Goal: Task Accomplishment & Management: Use online tool/utility

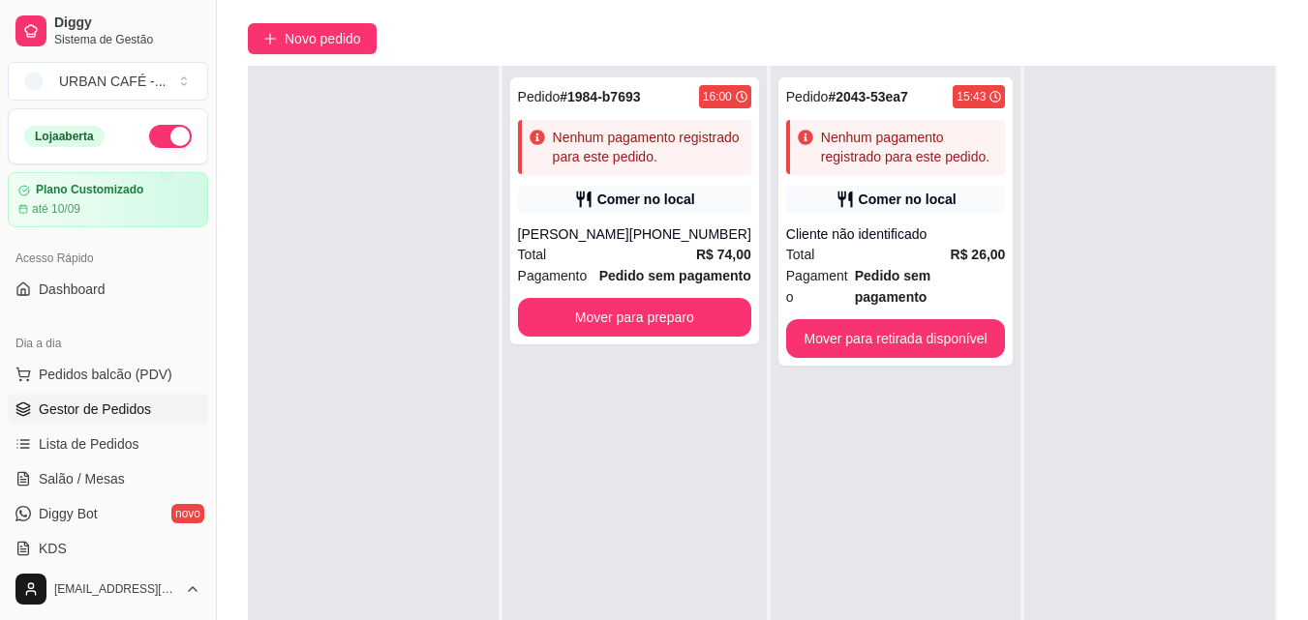
scroll to position [148, 0]
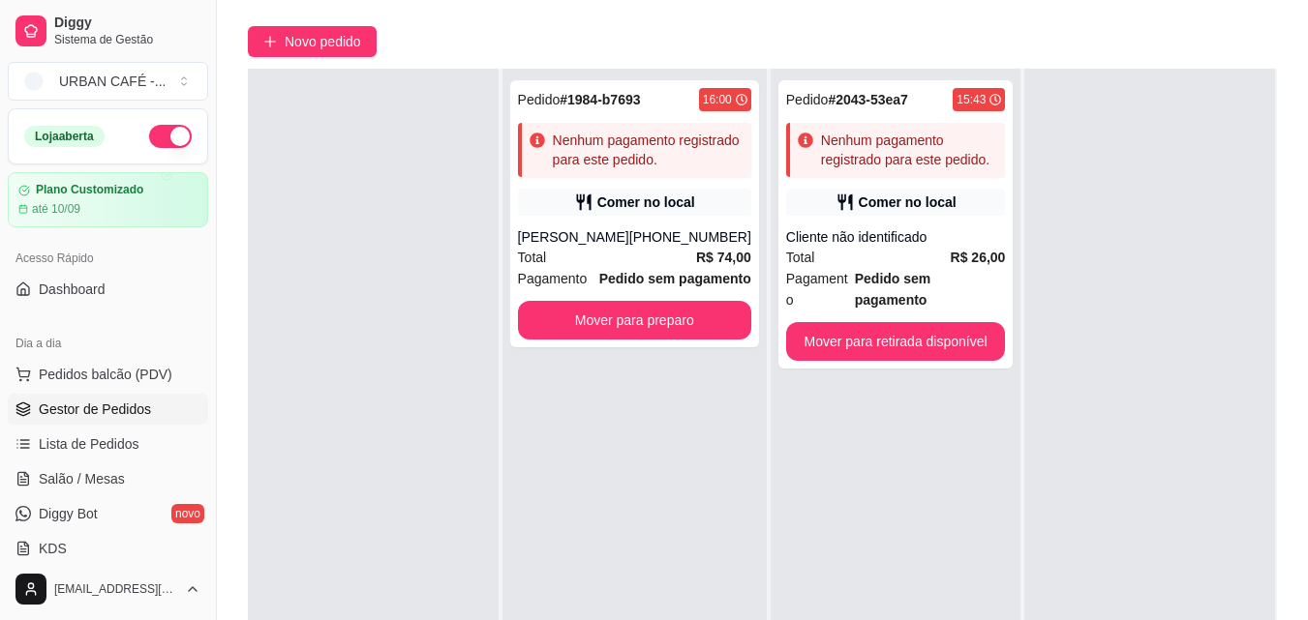
click at [1135, 605] on div at bounding box center [1149, 379] width 251 height 620
click at [1138, 608] on div at bounding box center [1149, 379] width 251 height 620
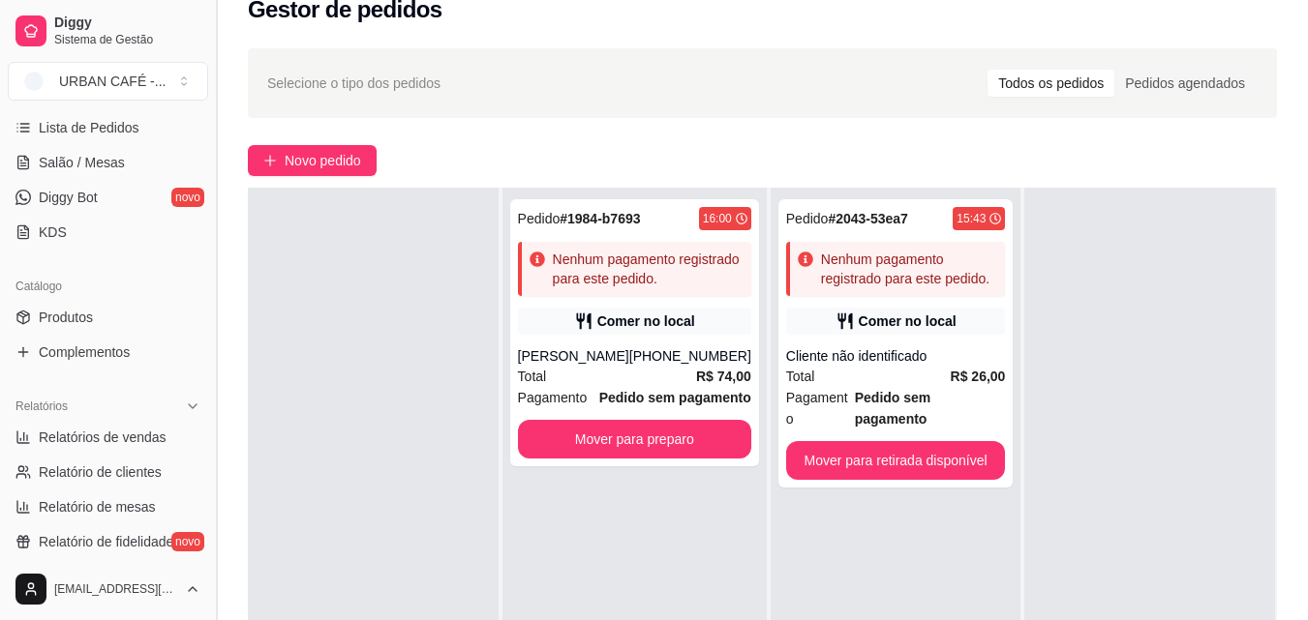
scroll to position [308, 0]
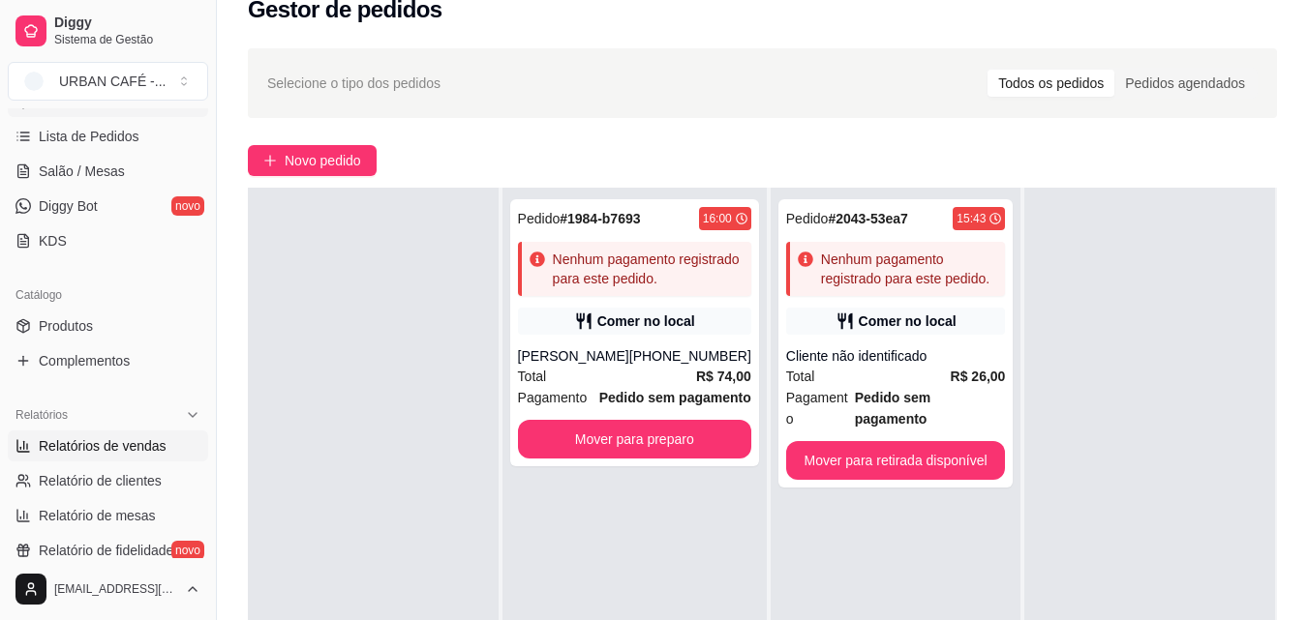
click at [158, 439] on span "Relatórios de vendas" at bounding box center [103, 446] width 128 height 19
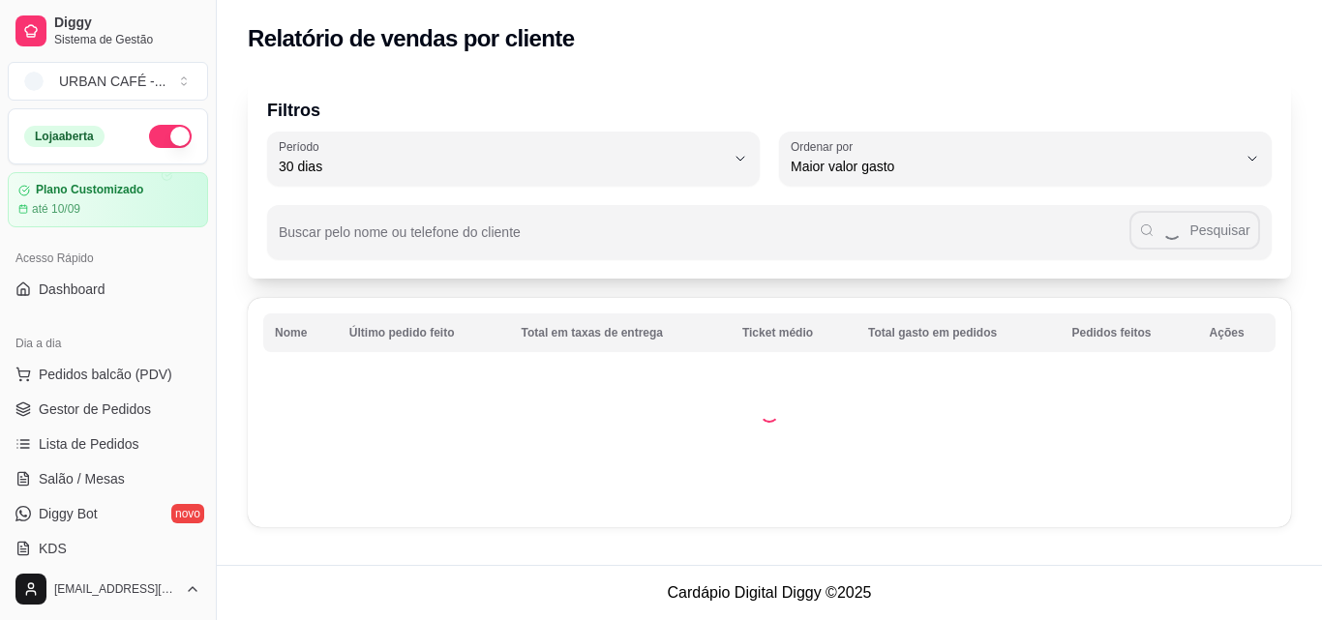
select select "30"
select select "HIGHEST_TOTAL_SPENT_WITH_ORDERS"
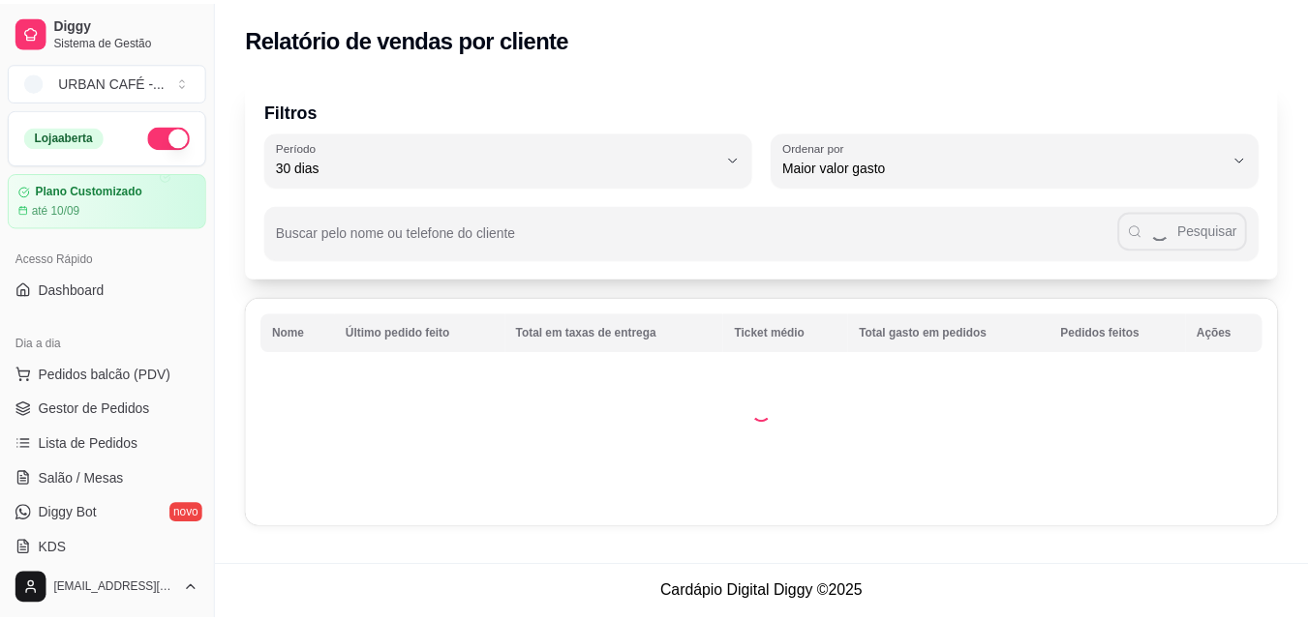
scroll to position [293, 0]
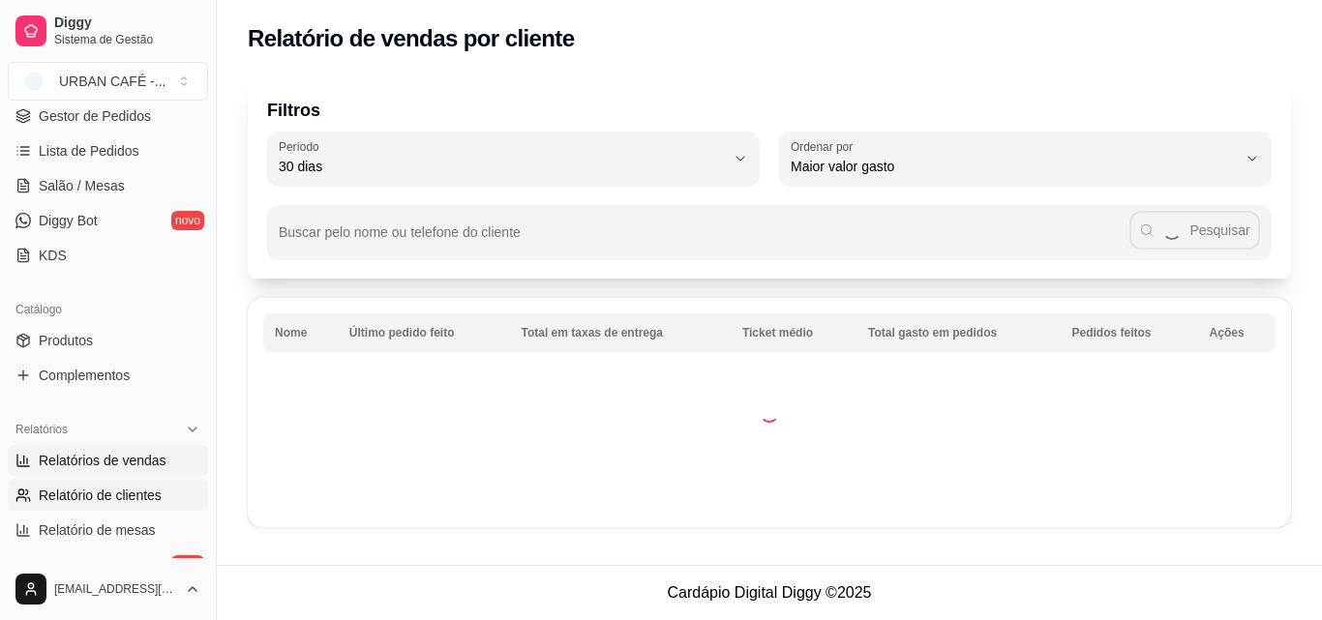
click at [140, 456] on span "Relatórios de vendas" at bounding box center [103, 460] width 128 height 19
select select "ALL"
select select "0"
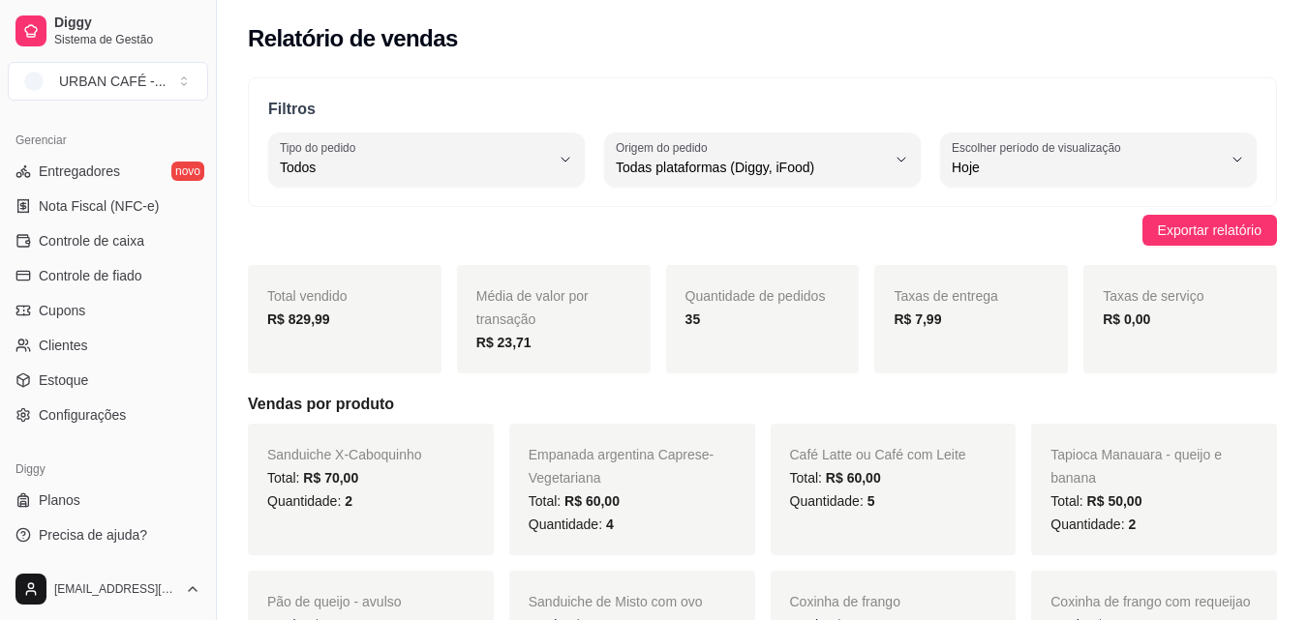
scroll to position [732, 0]
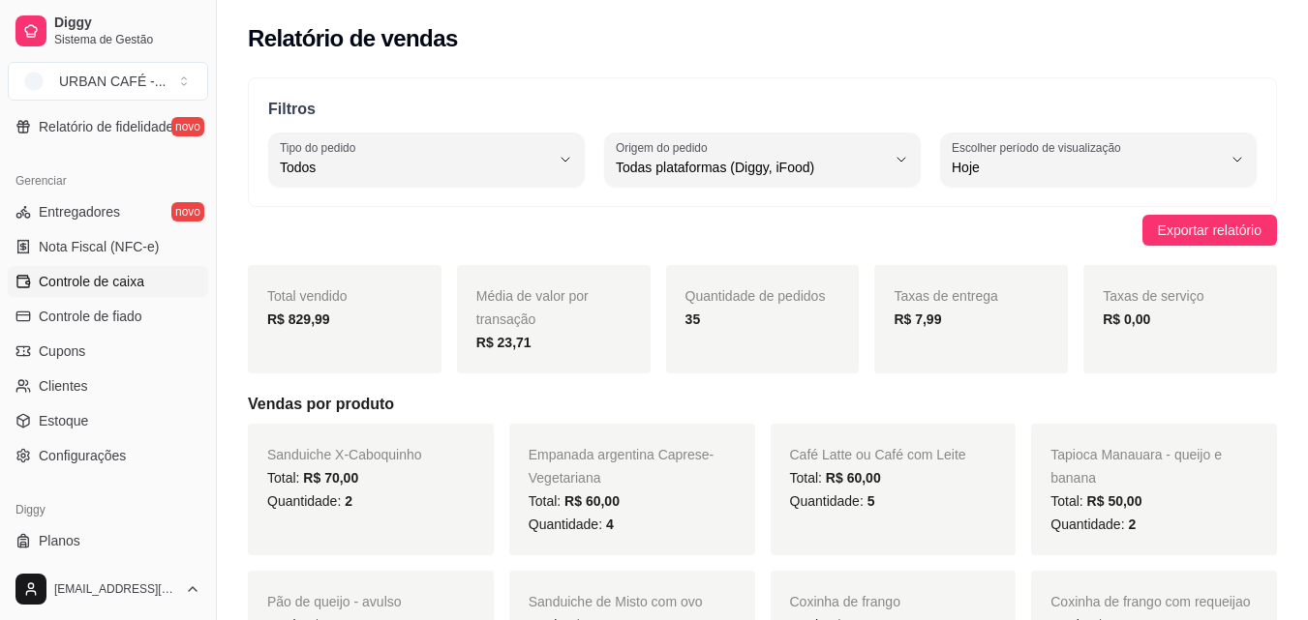
click at [92, 275] on span "Controle de caixa" at bounding box center [91, 281] width 105 height 19
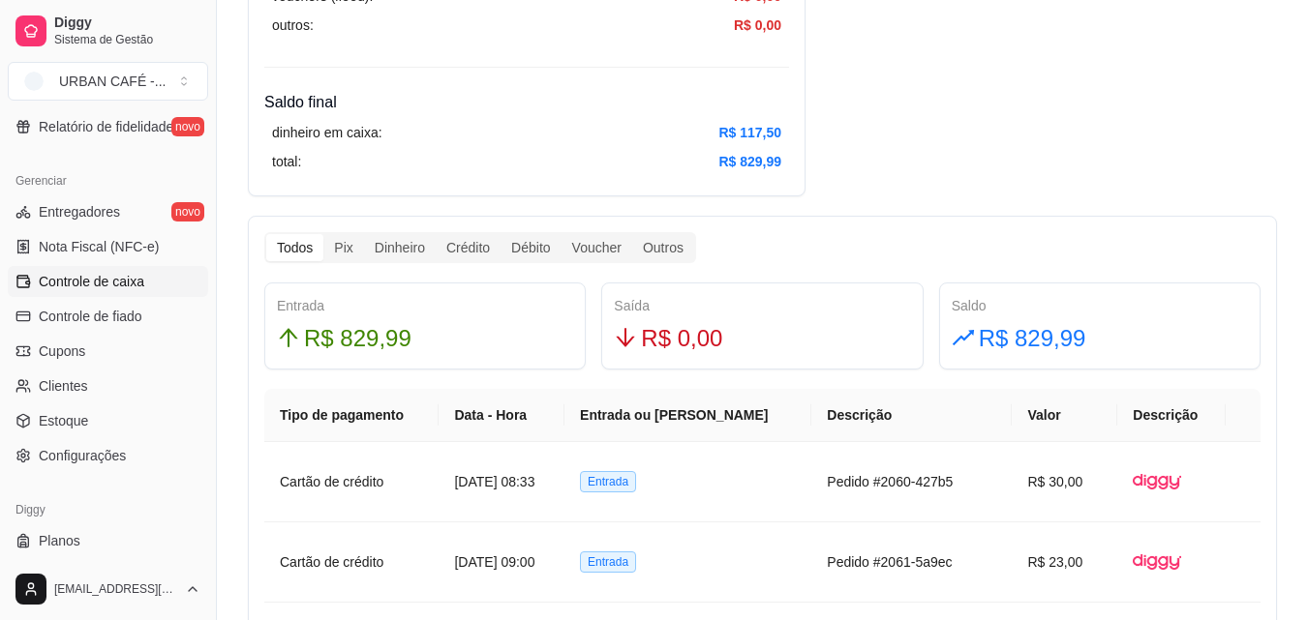
scroll to position [966, 0]
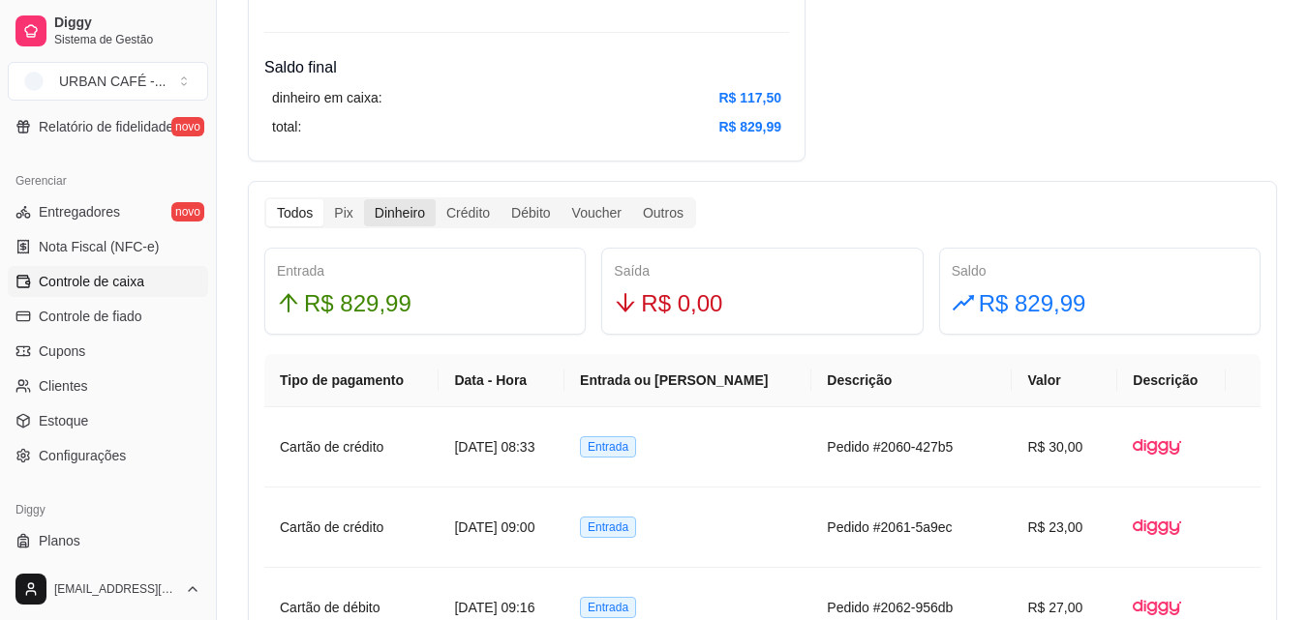
click at [406, 224] on div "Dinheiro" at bounding box center [400, 212] width 72 height 27
click at [364, 199] on input "Dinheiro" at bounding box center [364, 199] width 0 height 0
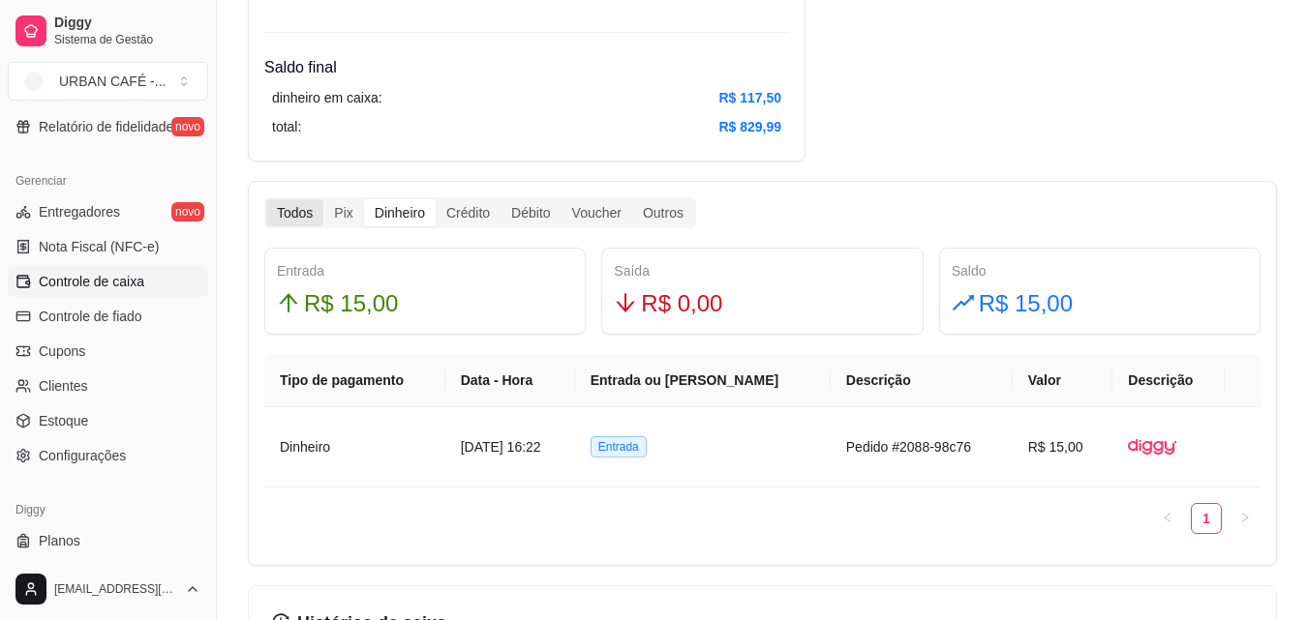
click at [300, 215] on div "Todos" at bounding box center [294, 212] width 57 height 27
click at [266, 199] on input "Todos" at bounding box center [266, 199] width 0 height 0
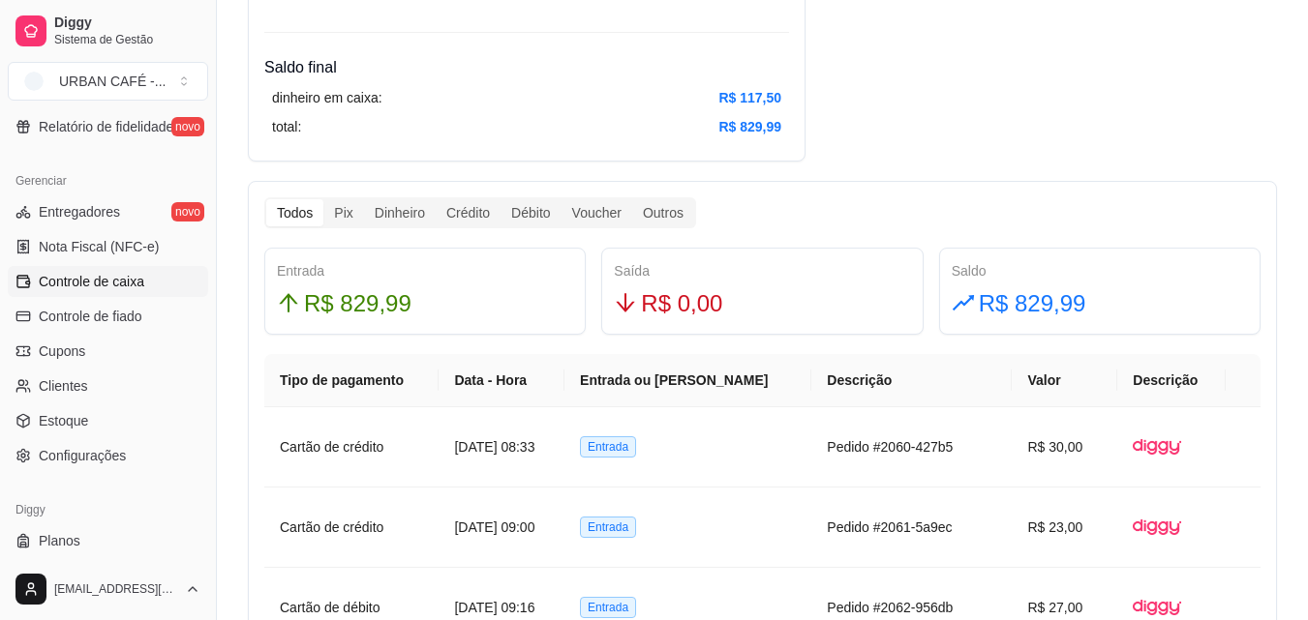
click at [271, 212] on div "Todos" at bounding box center [294, 212] width 57 height 27
click at [266, 199] on input "Todos" at bounding box center [266, 199] width 0 height 0
click at [268, 212] on div "Todos" at bounding box center [294, 212] width 57 height 27
click at [266, 199] on input "Todos" at bounding box center [266, 199] width 0 height 0
click at [352, 205] on div "Pix" at bounding box center [343, 212] width 40 height 27
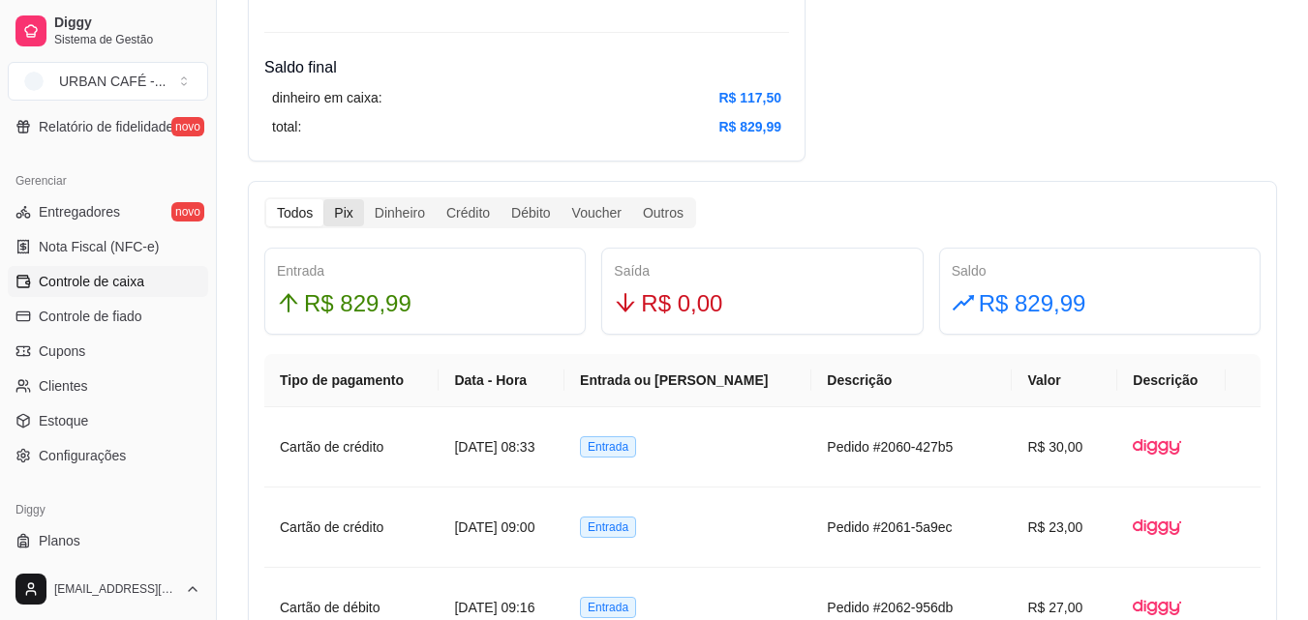
click at [323, 199] on input "Pix" at bounding box center [323, 199] width 0 height 0
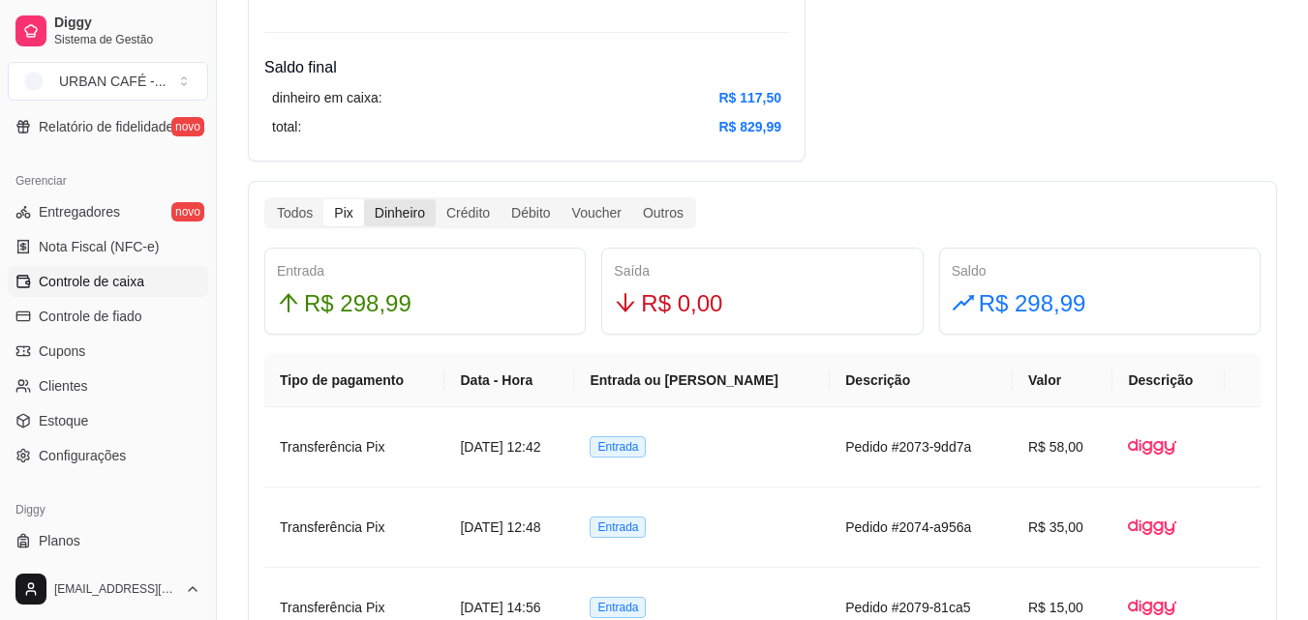
click at [375, 207] on div "Dinheiro" at bounding box center [400, 212] width 72 height 27
click at [364, 199] on input "Dinheiro" at bounding box center [364, 199] width 0 height 0
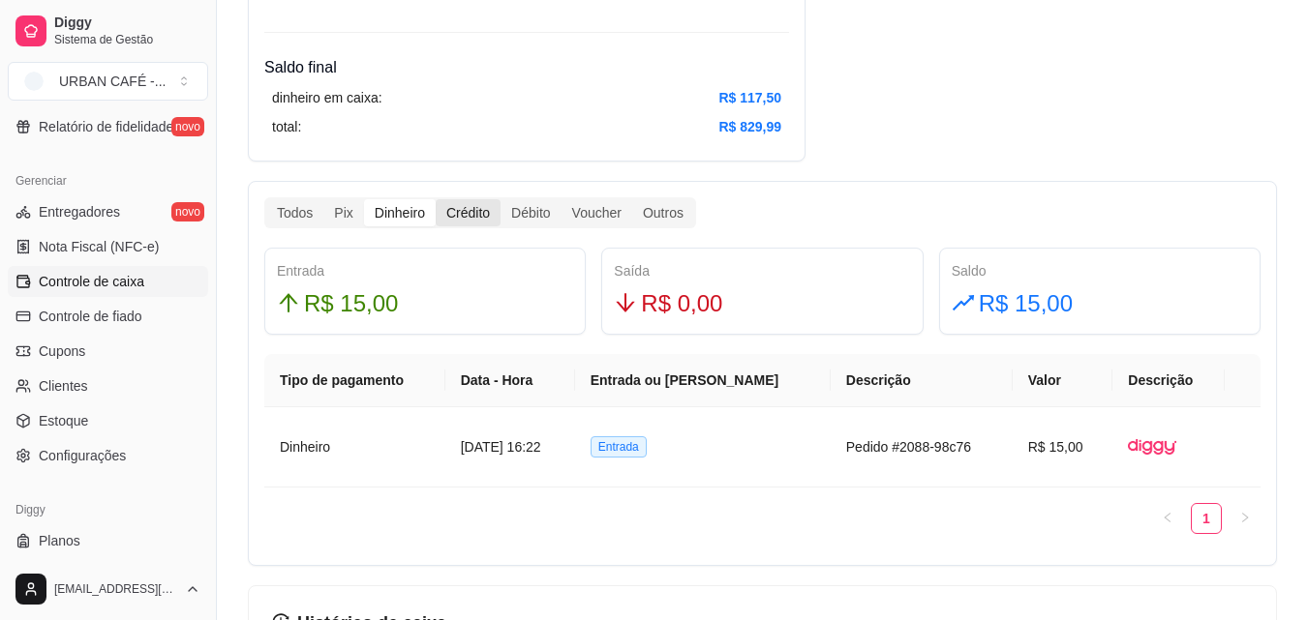
click at [460, 210] on div "Crédito" at bounding box center [468, 212] width 65 height 27
click at [436, 199] on input "Crédito" at bounding box center [436, 199] width 0 height 0
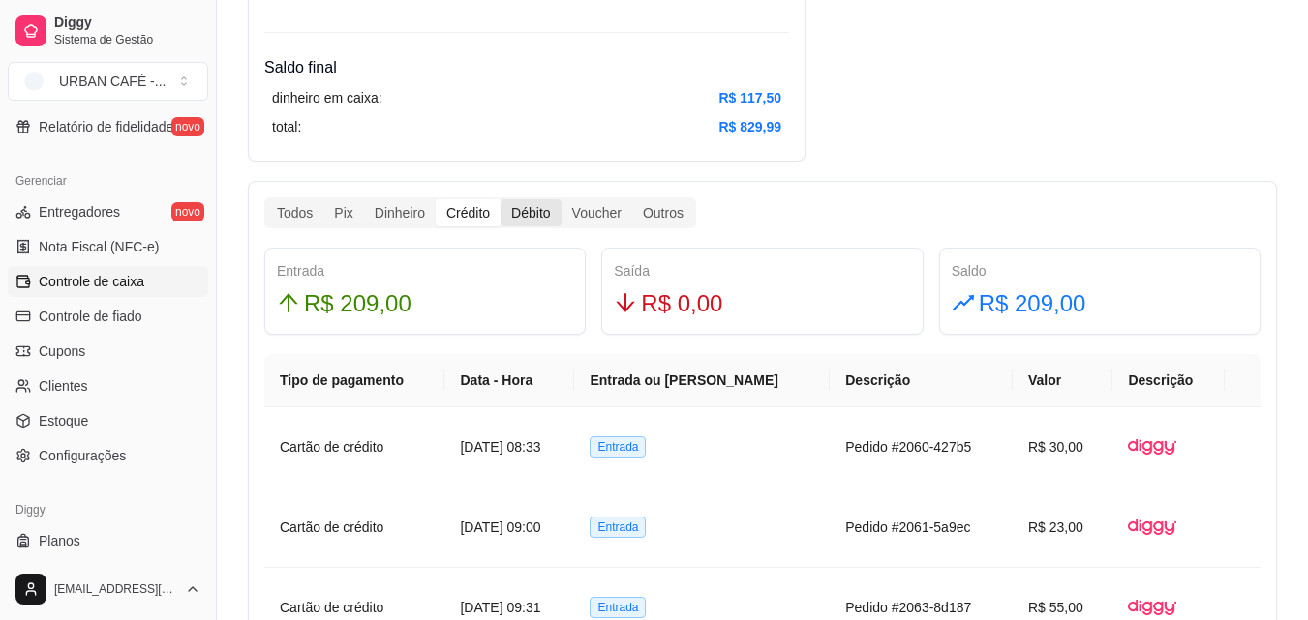
click at [522, 213] on div "Débito" at bounding box center [530, 212] width 60 height 27
click at [500, 199] on input "Débito" at bounding box center [500, 199] width 0 height 0
click at [606, 202] on div "Voucher" at bounding box center [596, 212] width 71 height 27
click at [561, 199] on input "Voucher" at bounding box center [561, 199] width 0 height 0
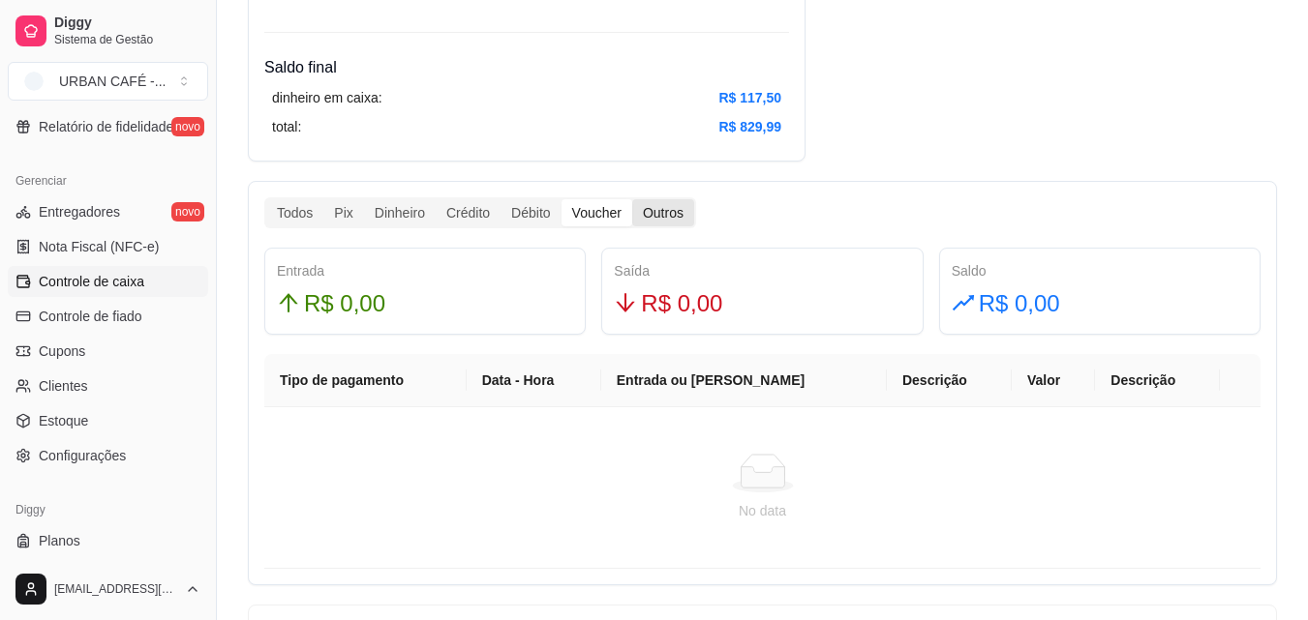
click at [646, 211] on div "Outros" at bounding box center [663, 212] width 62 height 27
click at [632, 199] on input "Outros" at bounding box center [632, 199] width 0 height 0
click at [346, 203] on div "Pix" at bounding box center [343, 212] width 40 height 27
click at [323, 199] on input "Pix" at bounding box center [323, 199] width 0 height 0
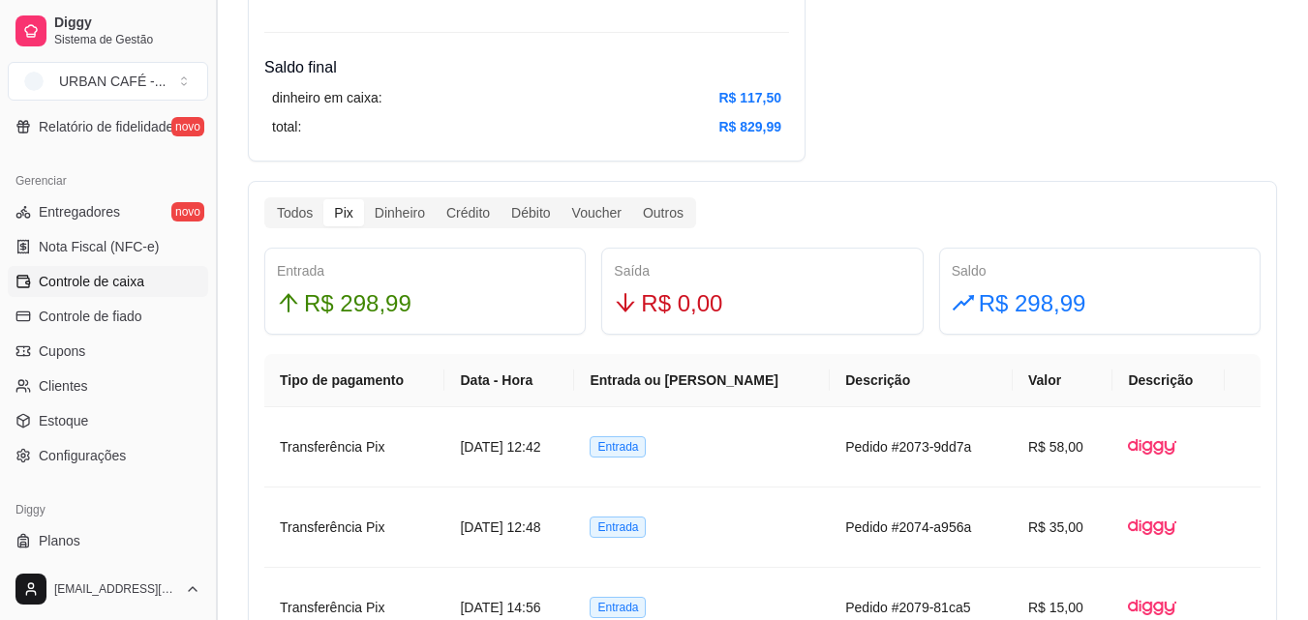
click at [211, 344] on button "Toggle Sidebar" at bounding box center [215, 310] width 15 height 620
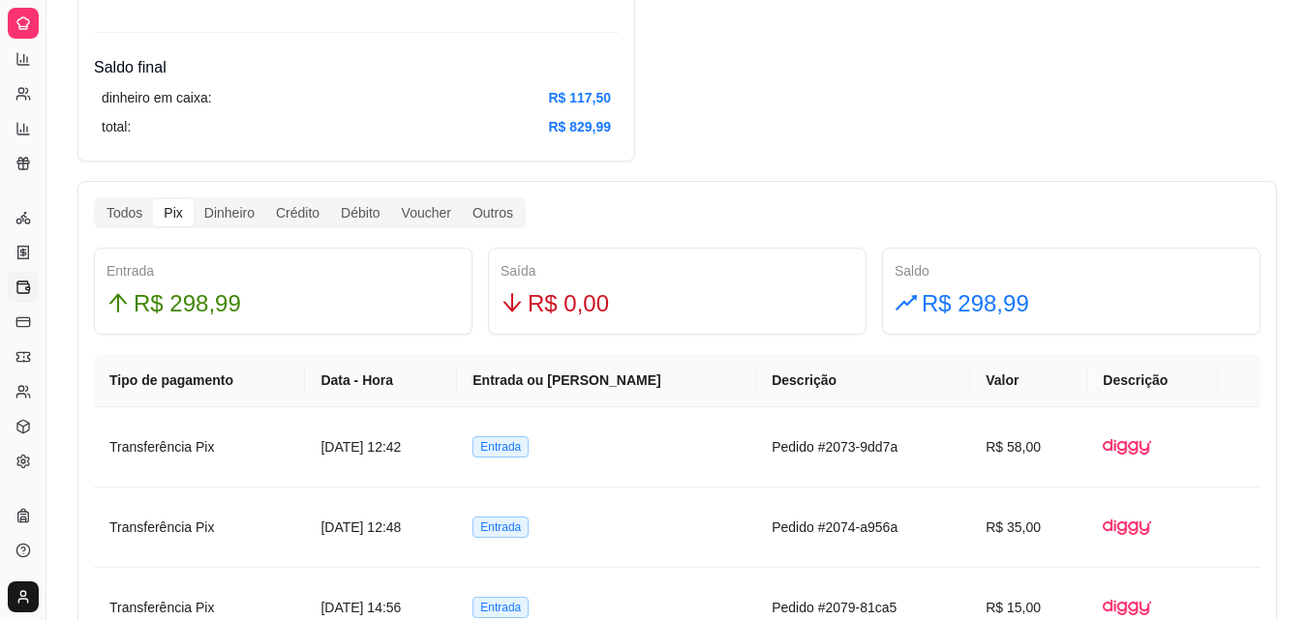
scroll to position [382, 0]
click at [45, 228] on button "Toggle Sidebar" at bounding box center [45, 310] width 15 height 620
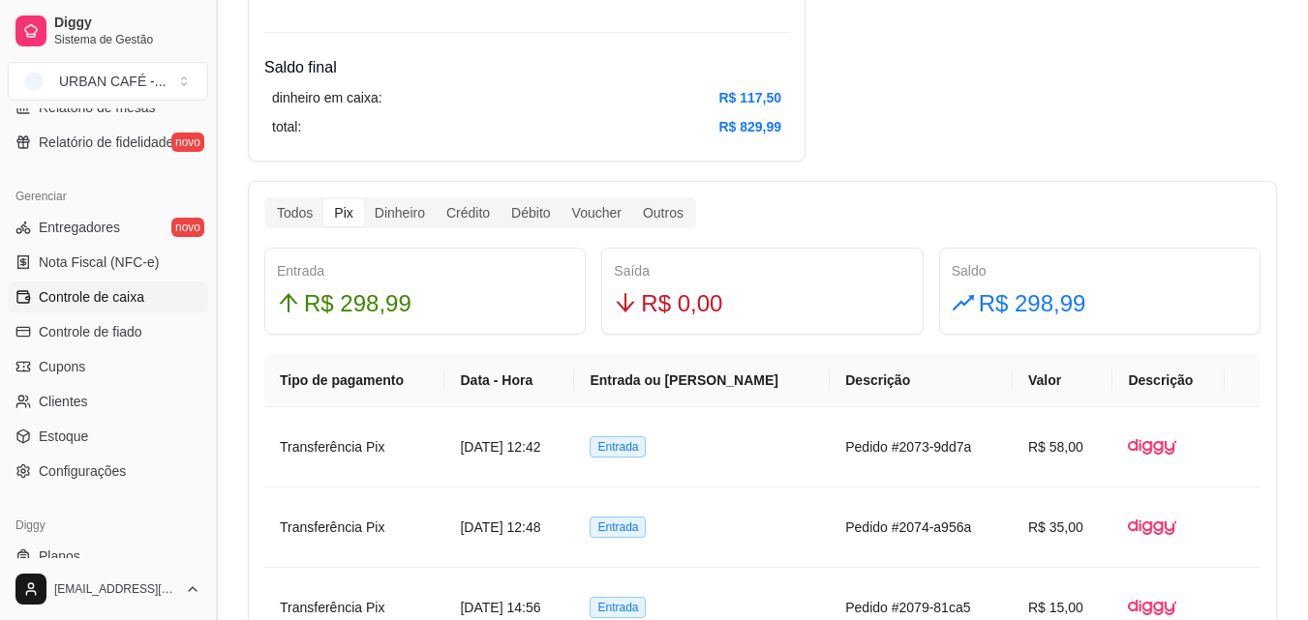
scroll to position [732, 0]
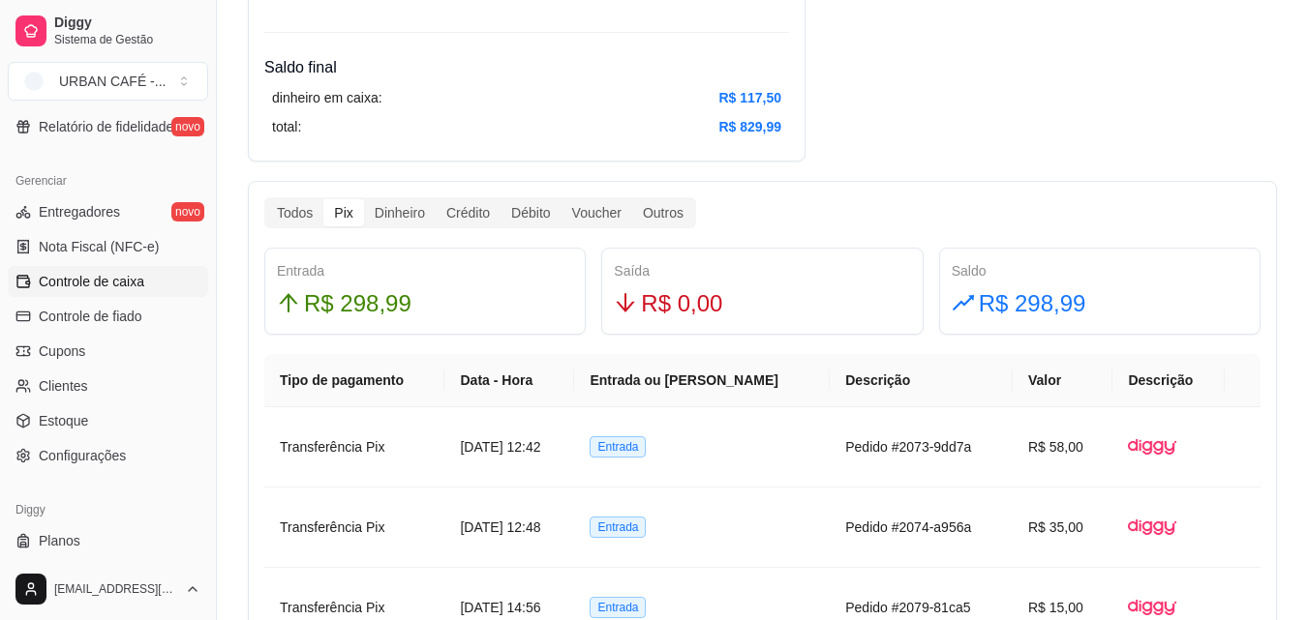
click at [153, 278] on link "Controle de caixa" at bounding box center [108, 281] width 200 height 31
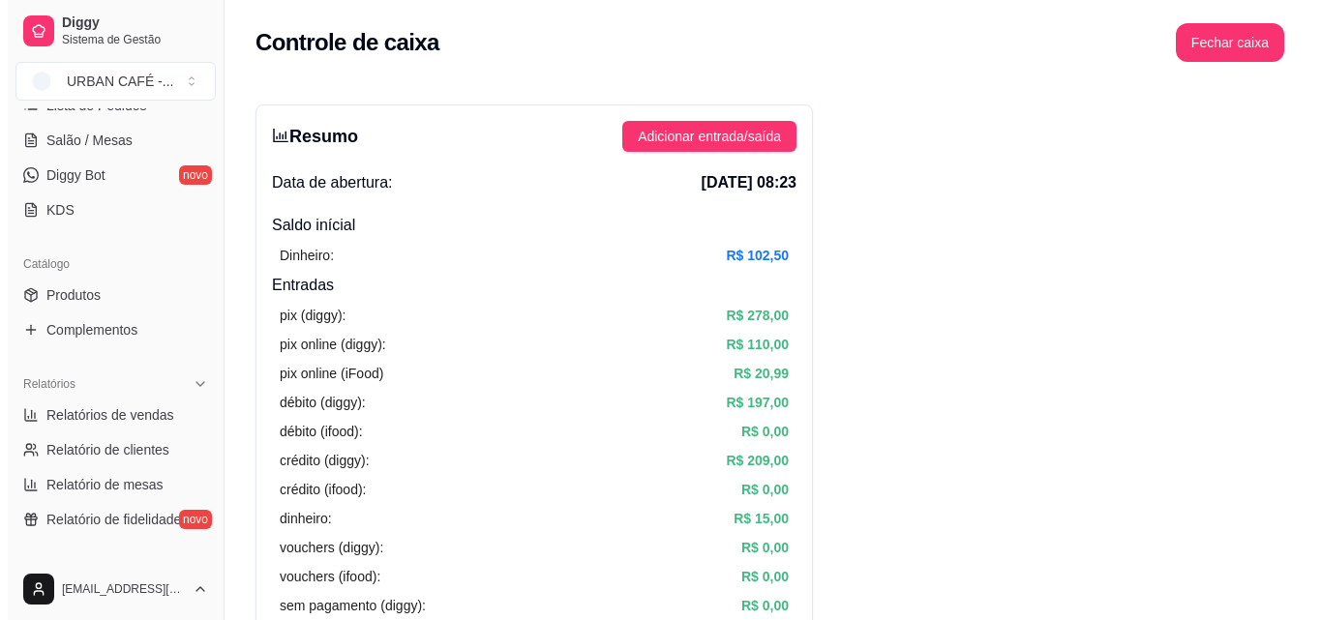
scroll to position [0, 0]
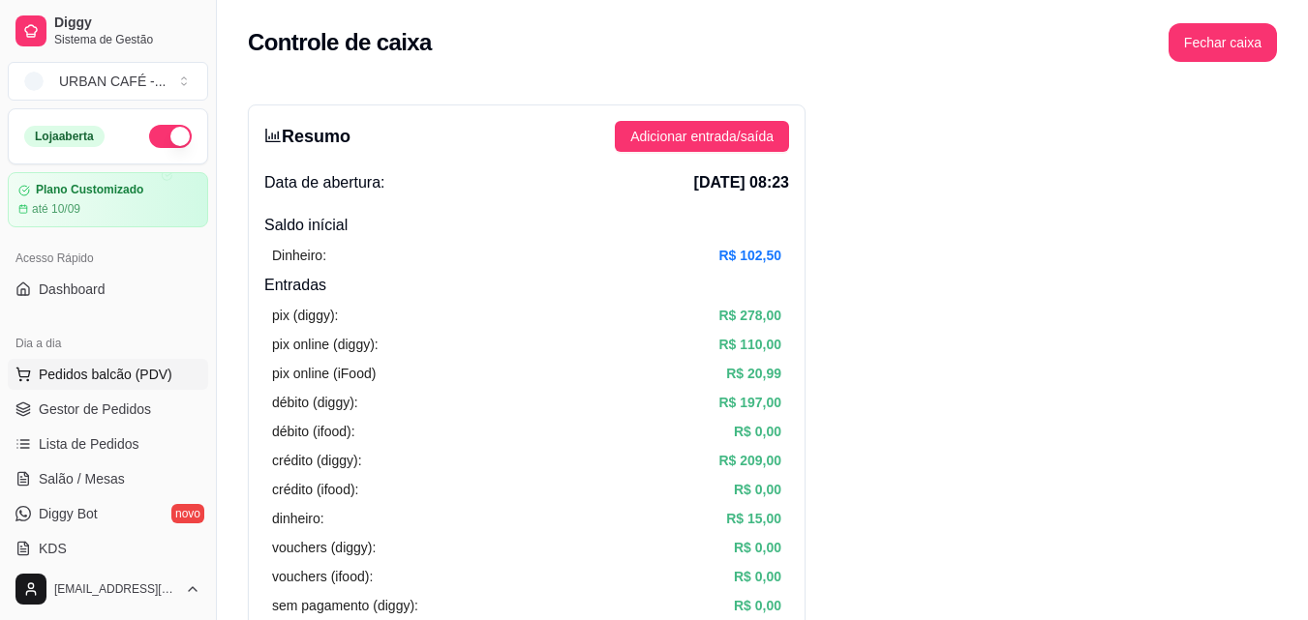
click at [157, 364] on button "Pedidos balcão (PDV)" at bounding box center [108, 374] width 200 height 31
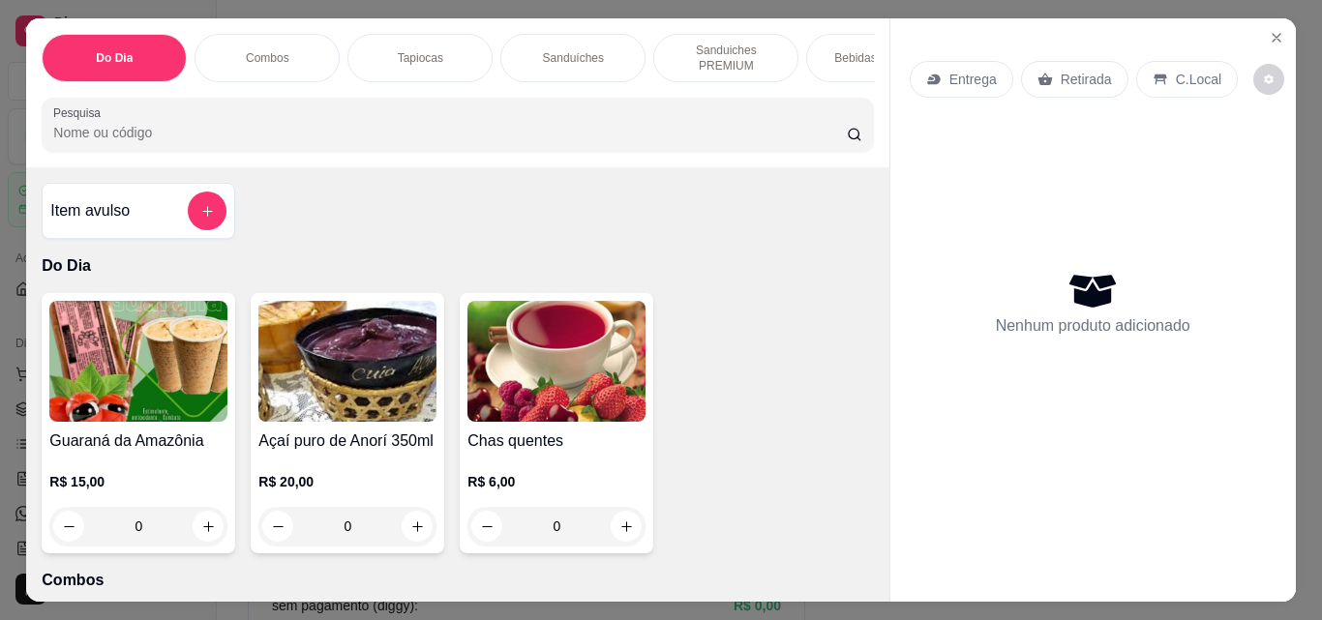
click at [834, 50] on p "Bebidas Quentes" at bounding box center [878, 57] width 89 height 15
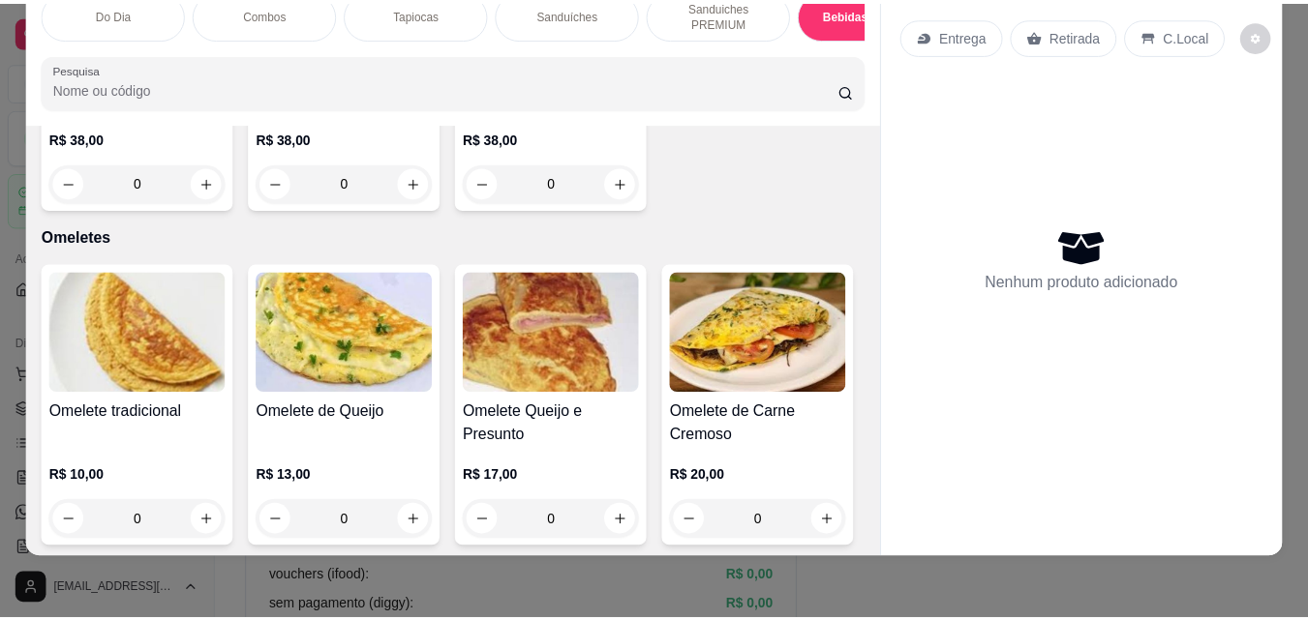
scroll to position [4612, 0]
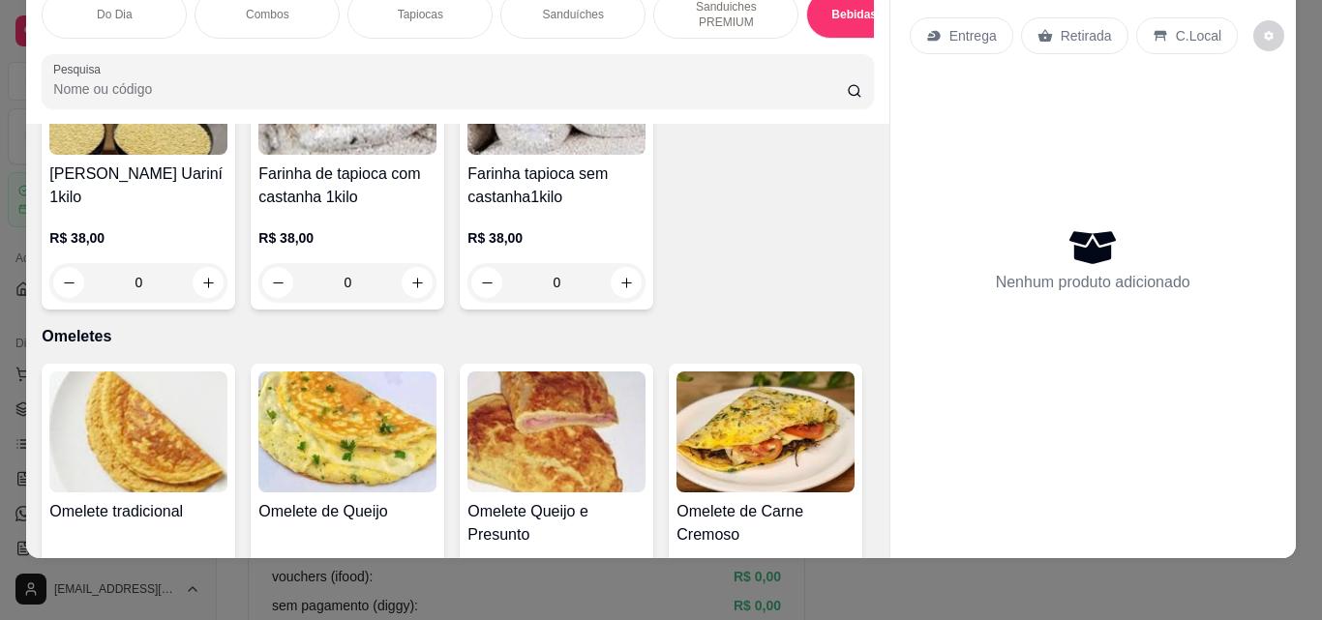
type input "1"
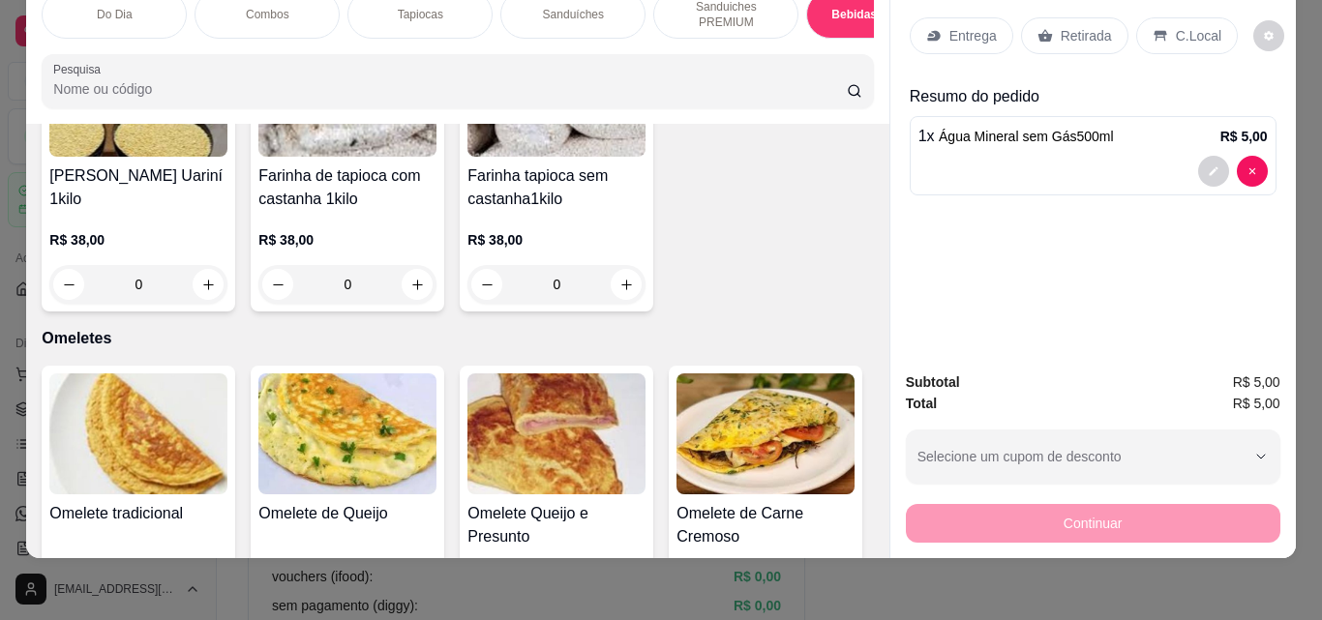
click at [1083, 26] on p "Retirada" at bounding box center [1086, 35] width 51 height 19
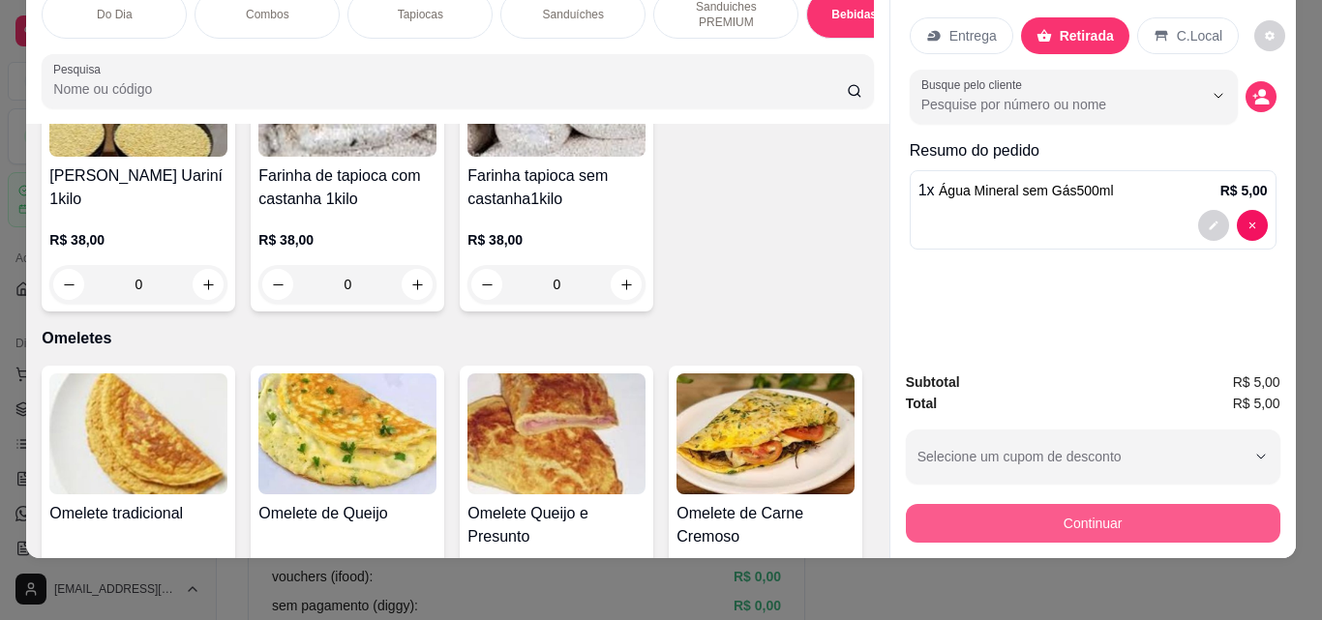
click at [1078, 510] on button "Continuar" at bounding box center [1093, 523] width 375 height 39
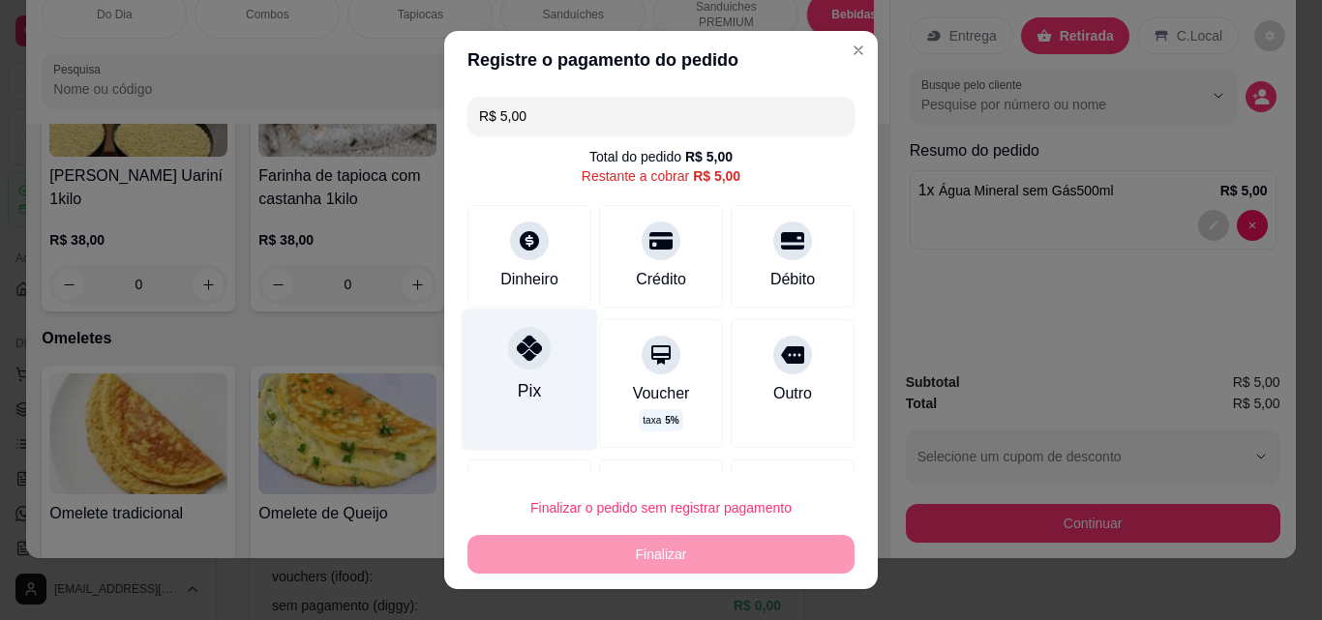
click at [536, 390] on div "Pix" at bounding box center [530, 379] width 136 height 141
type input "R$ 0,00"
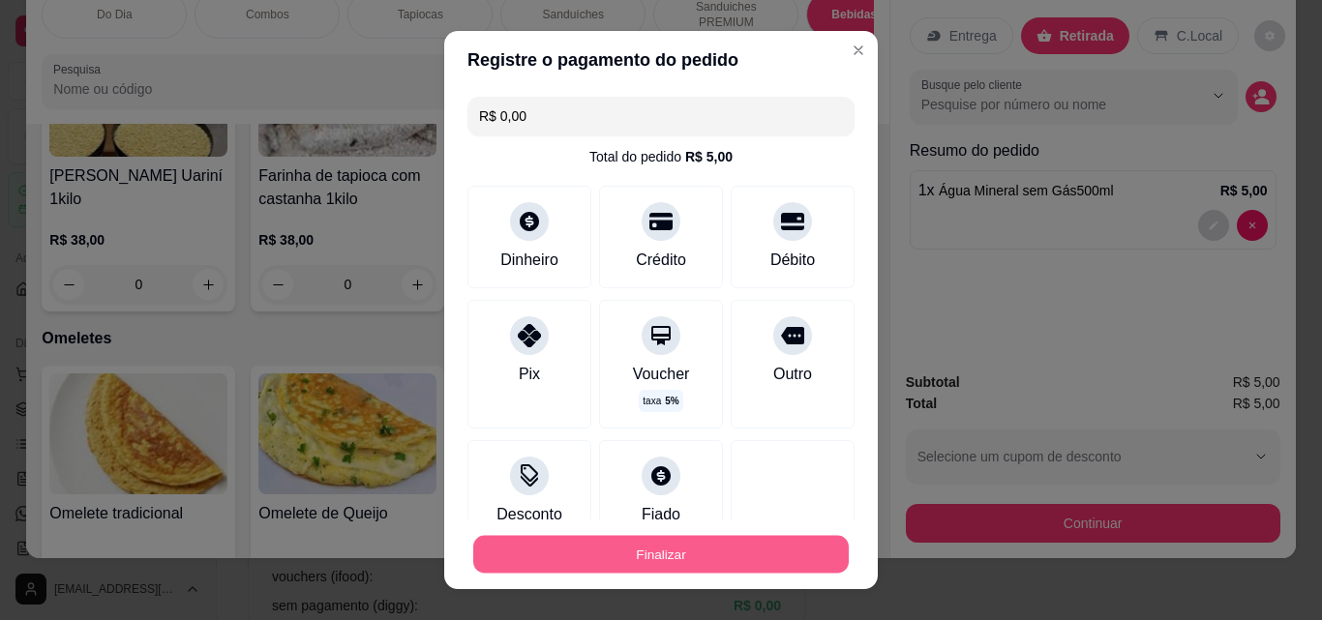
click at [614, 559] on button "Finalizar" at bounding box center [661, 555] width 376 height 38
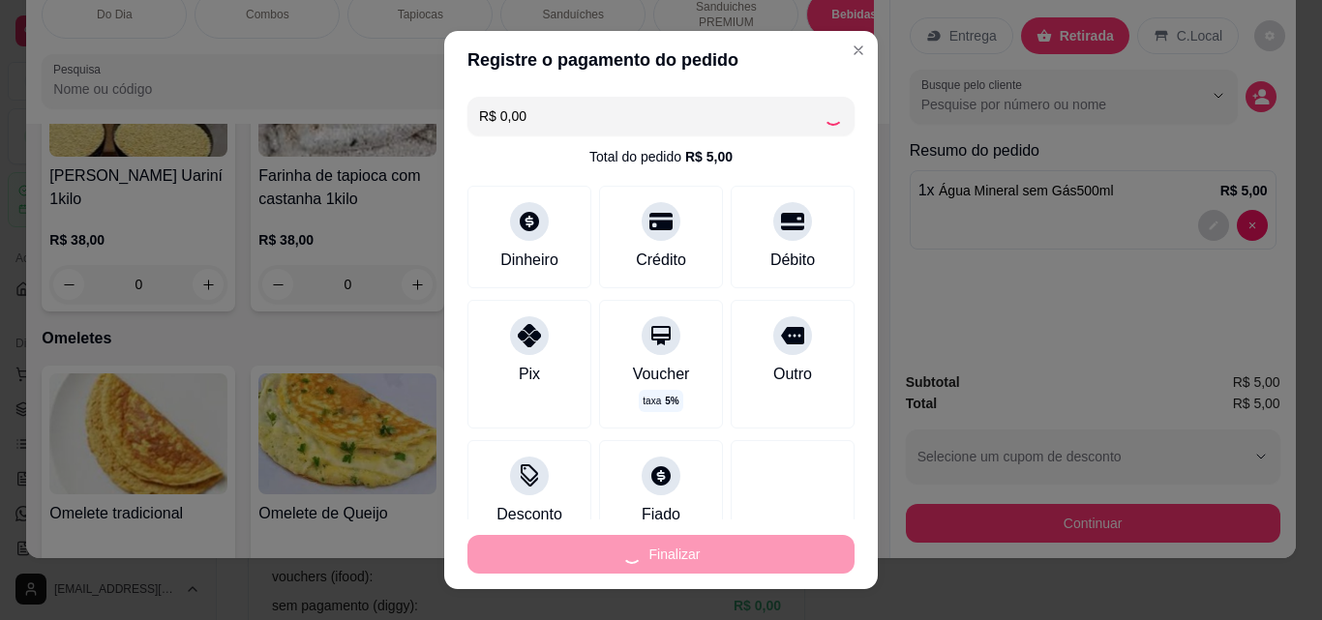
type input "0"
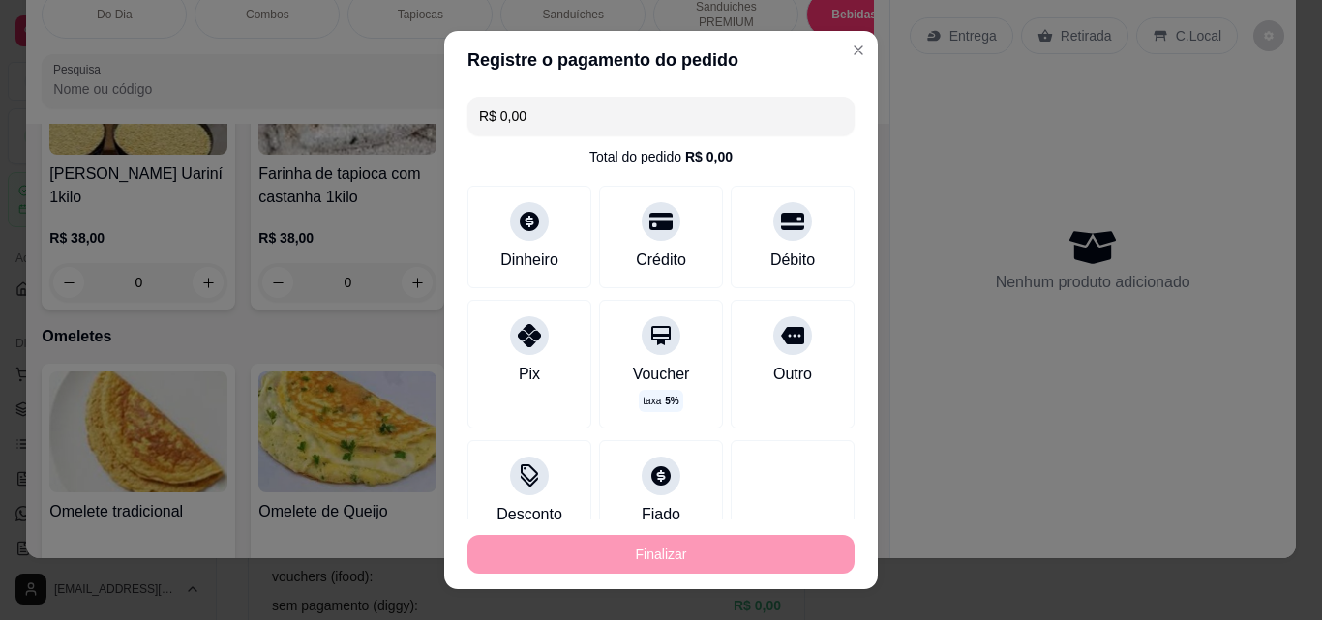
type input "-R$ 5,00"
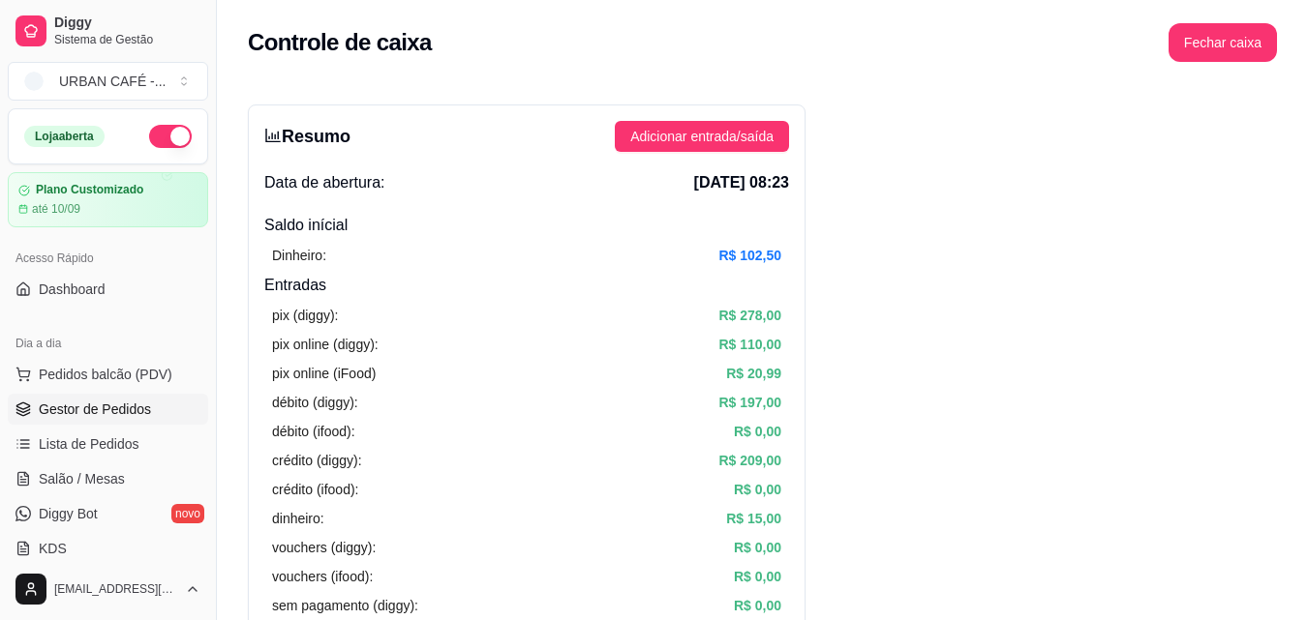
click at [126, 420] on link "Gestor de Pedidos" at bounding box center [108, 409] width 200 height 31
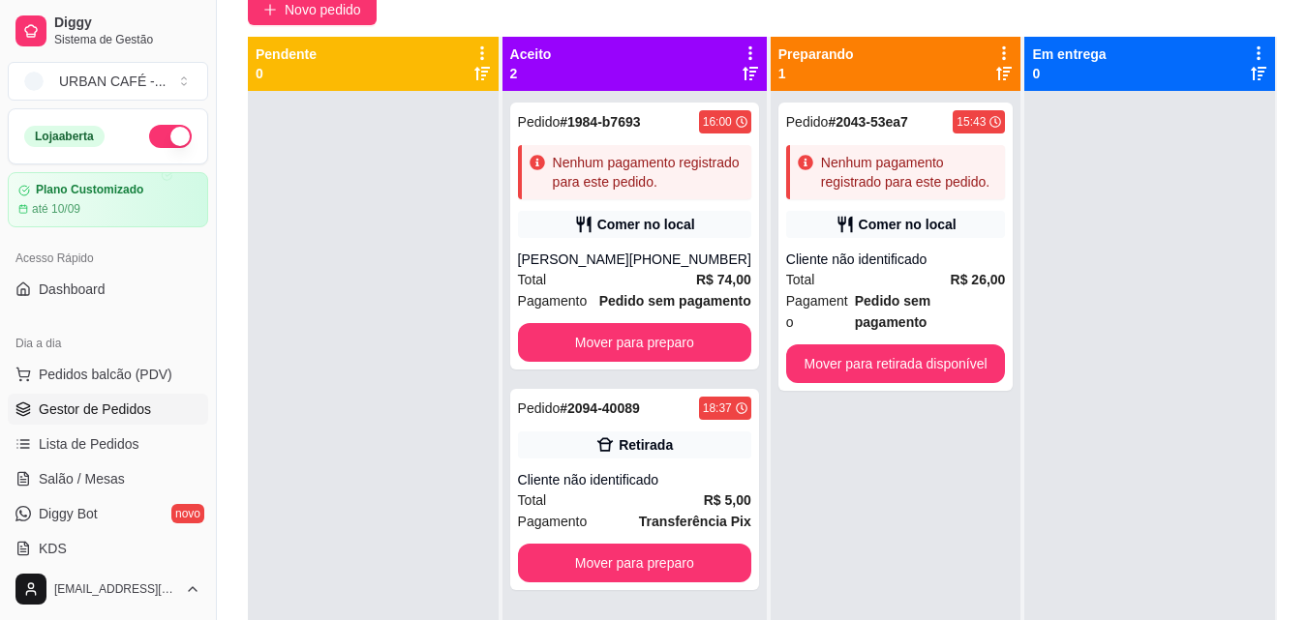
scroll to position [228, 0]
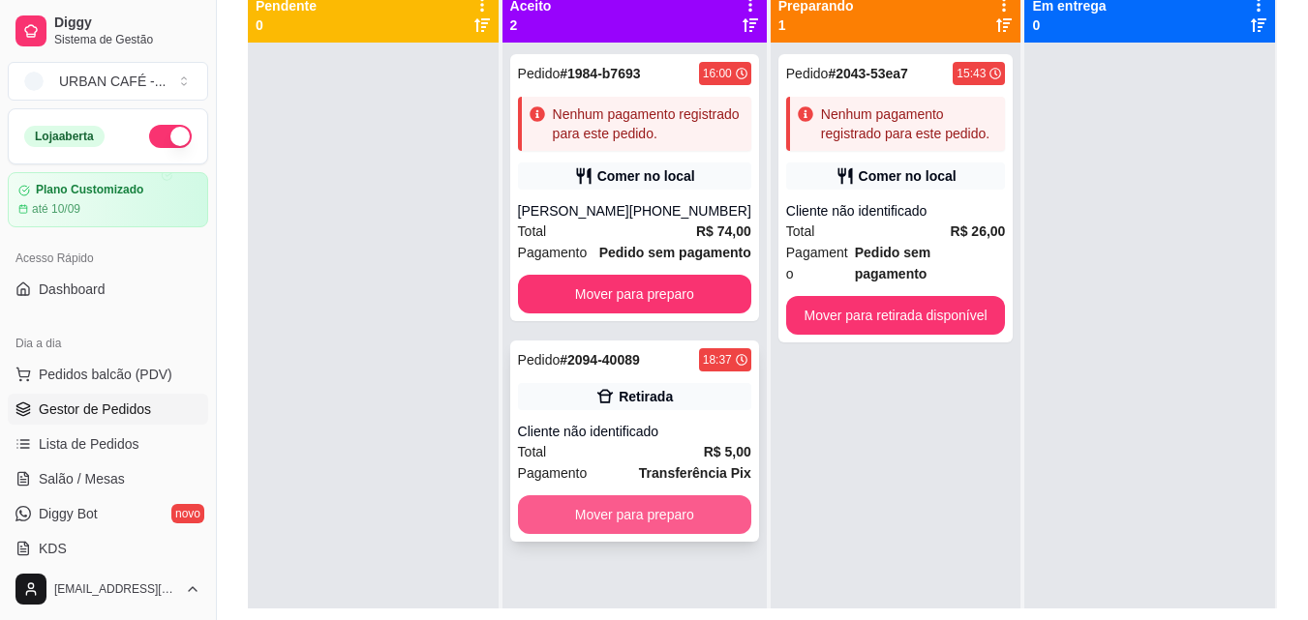
click at [688, 524] on button "Mover para preparo" at bounding box center [634, 515] width 233 height 39
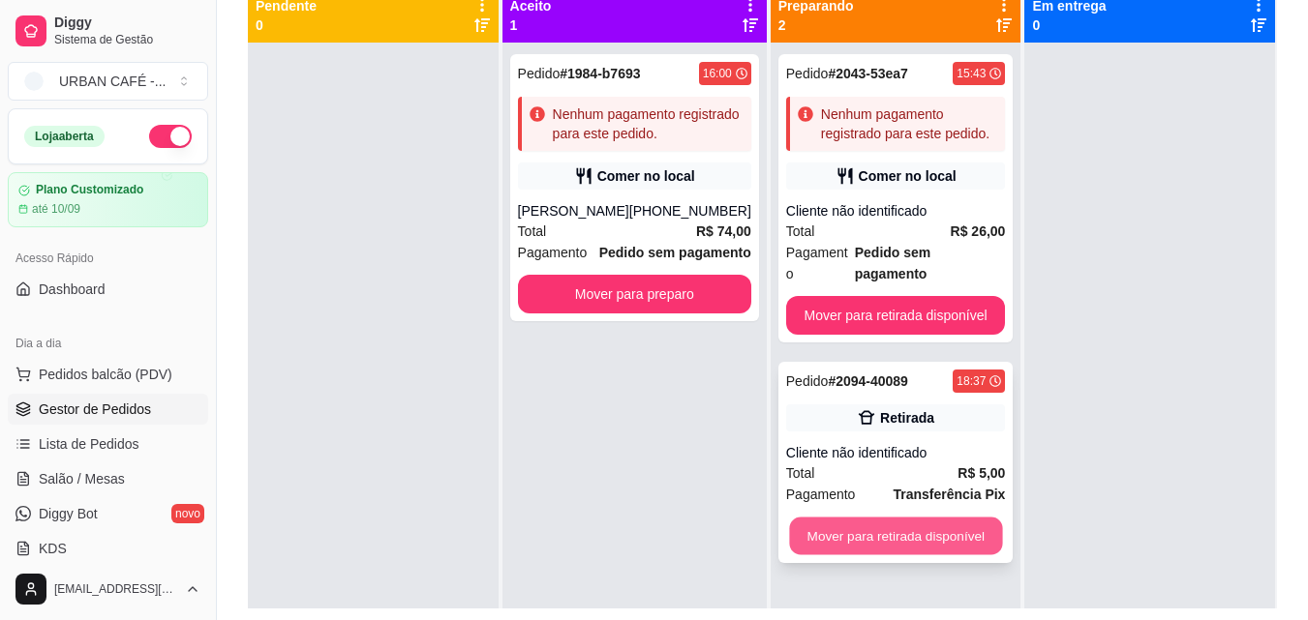
click at [916, 518] on button "Mover para retirada disponível" at bounding box center [895, 537] width 213 height 38
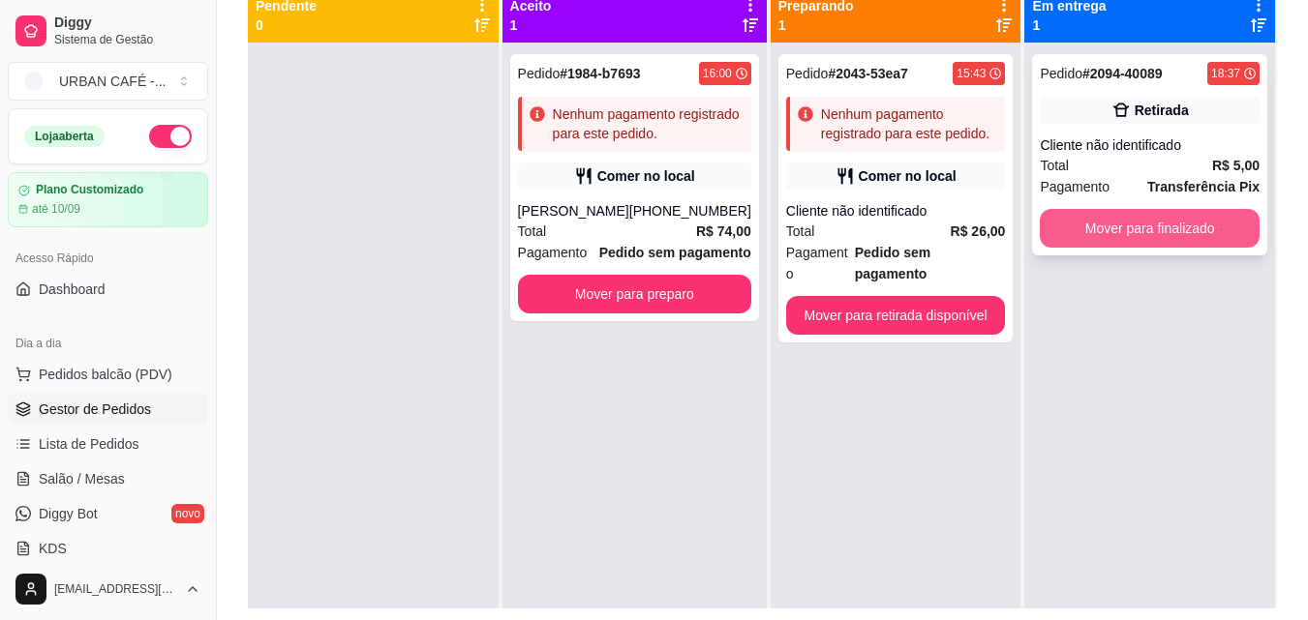
click at [1153, 222] on button "Mover para finalizado" at bounding box center [1149, 228] width 220 height 39
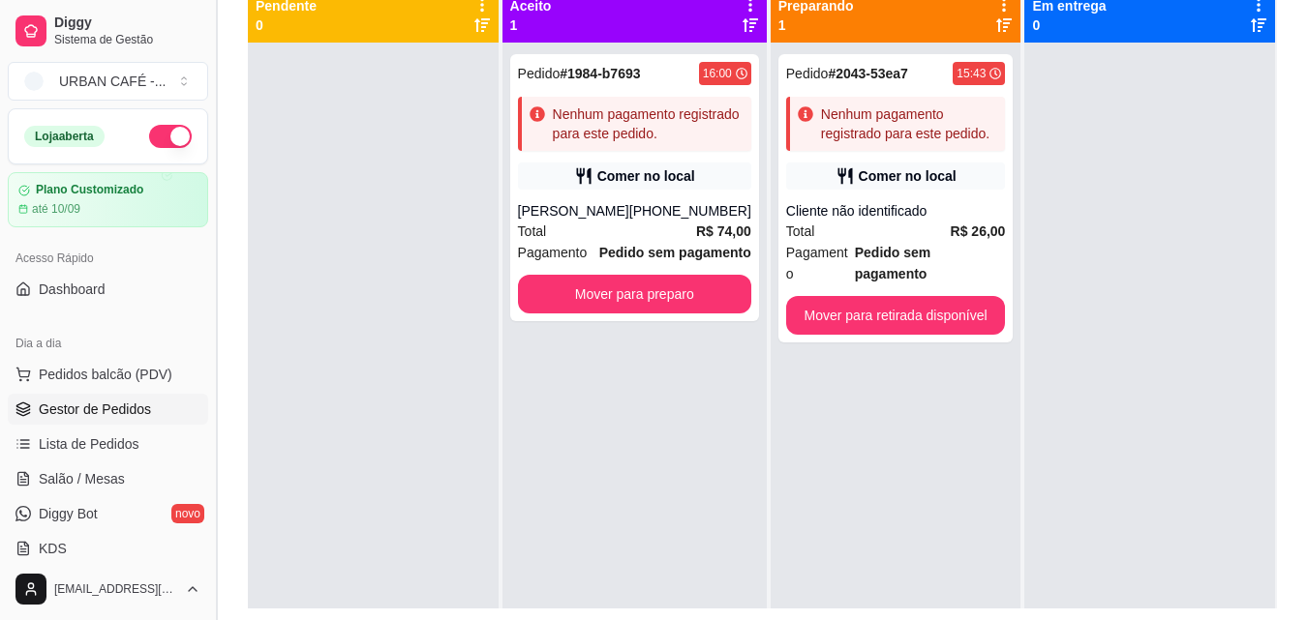
click at [209, 226] on button "Toggle Sidebar" at bounding box center [215, 310] width 15 height 620
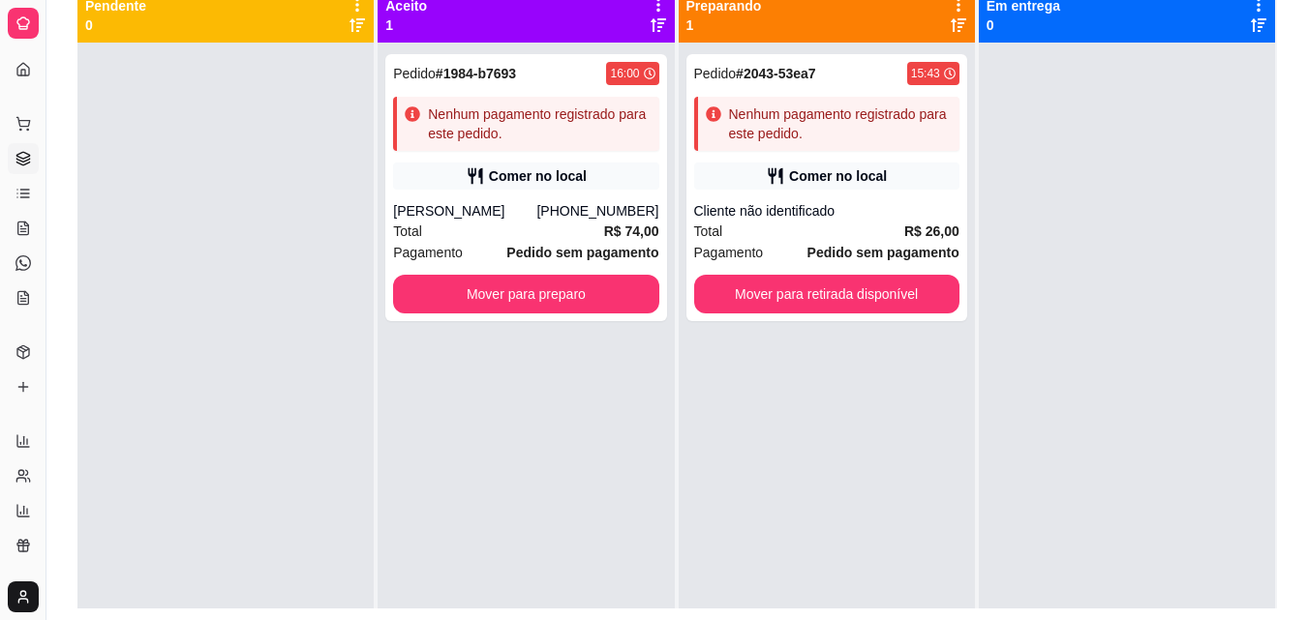
click at [64, 217] on div "Selecione o tipo dos pedidos Todos os pedidos Pedidos agendados Novo pedido Pen…" at bounding box center [676, 234] width 1261 height 795
click at [48, 237] on button "Toggle Sidebar" at bounding box center [45, 310] width 15 height 620
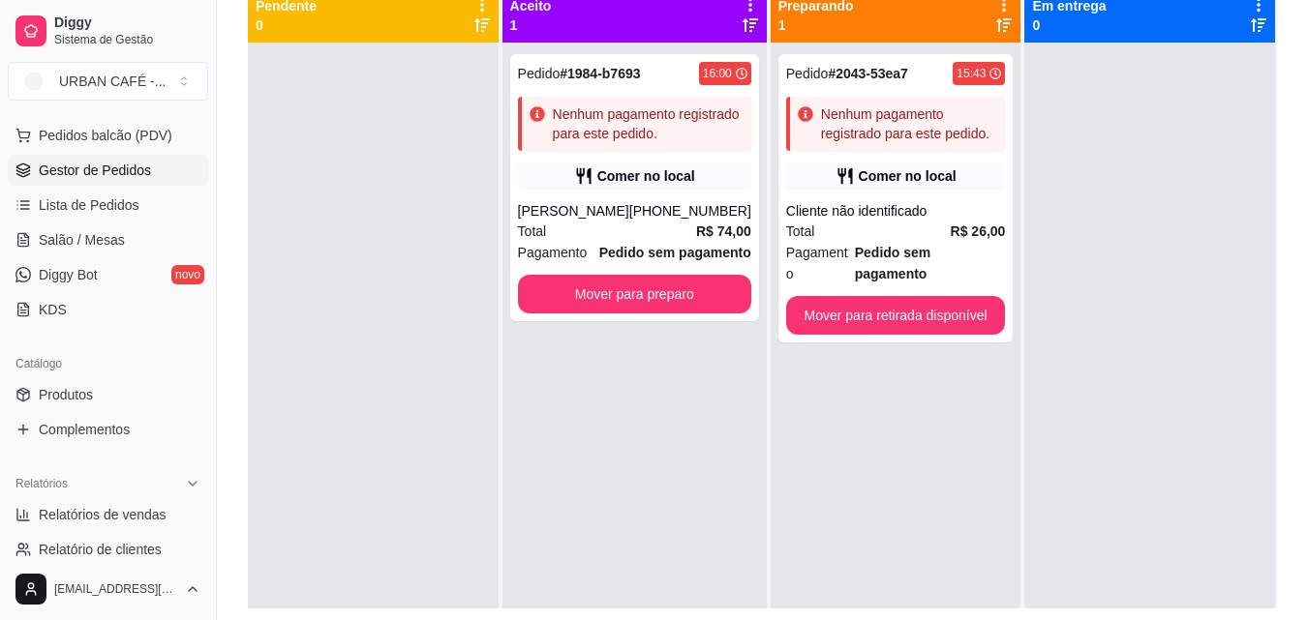
scroll to position [242, 0]
click at [166, 506] on link "Relatórios de vendas" at bounding box center [108, 512] width 200 height 31
select select "ALL"
select select "0"
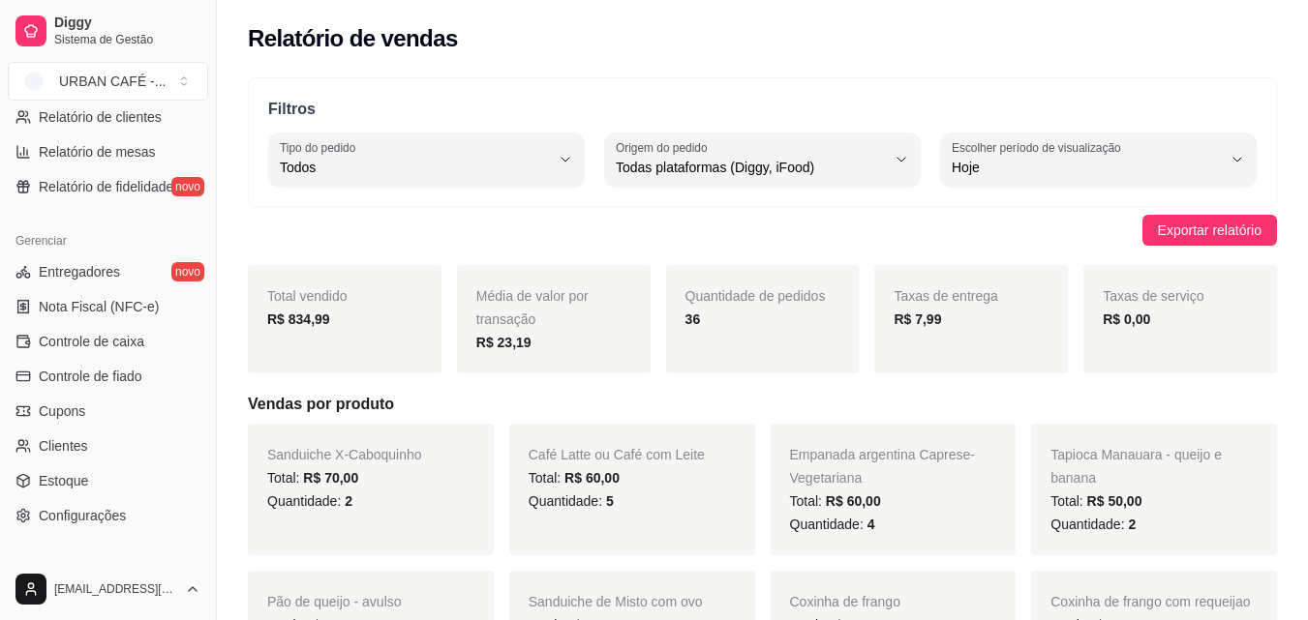
scroll to position [676, 0]
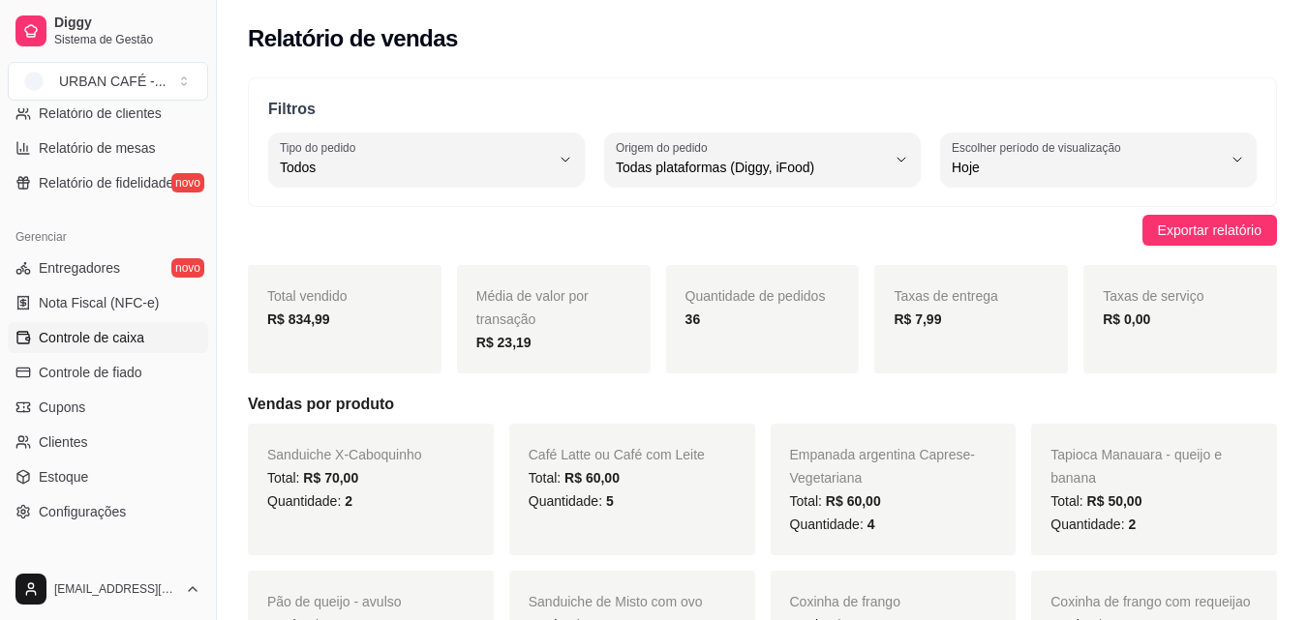
click at [136, 350] on link "Controle de caixa" at bounding box center [108, 337] width 200 height 31
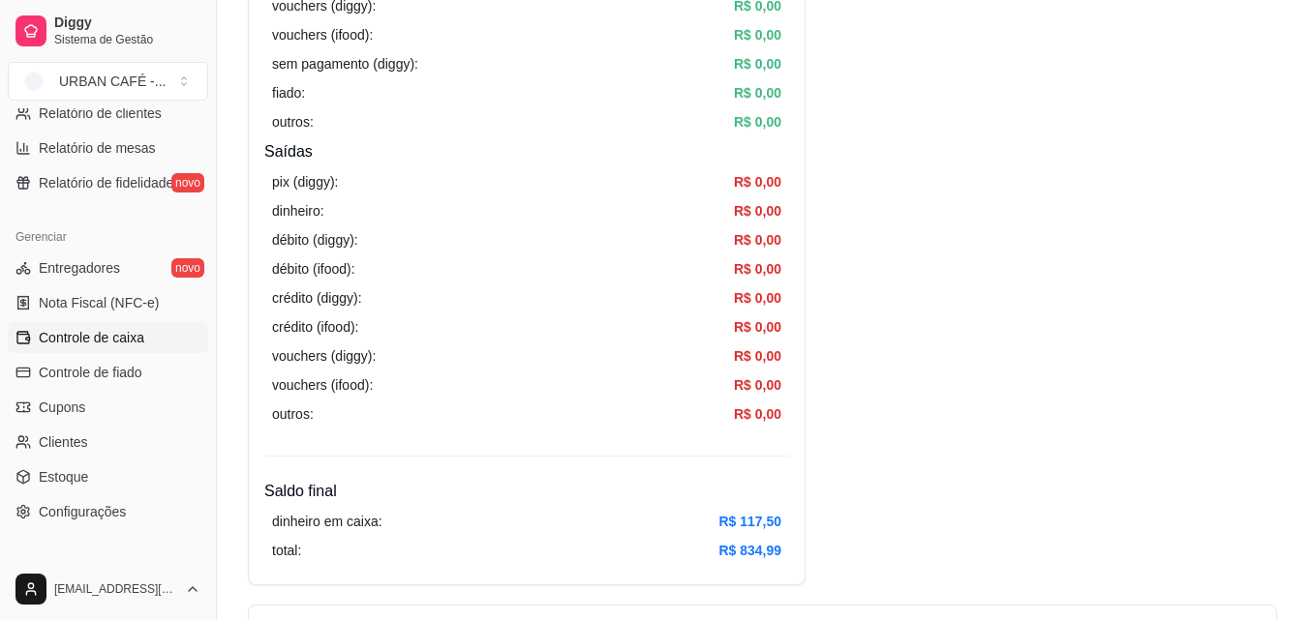
scroll to position [768, 0]
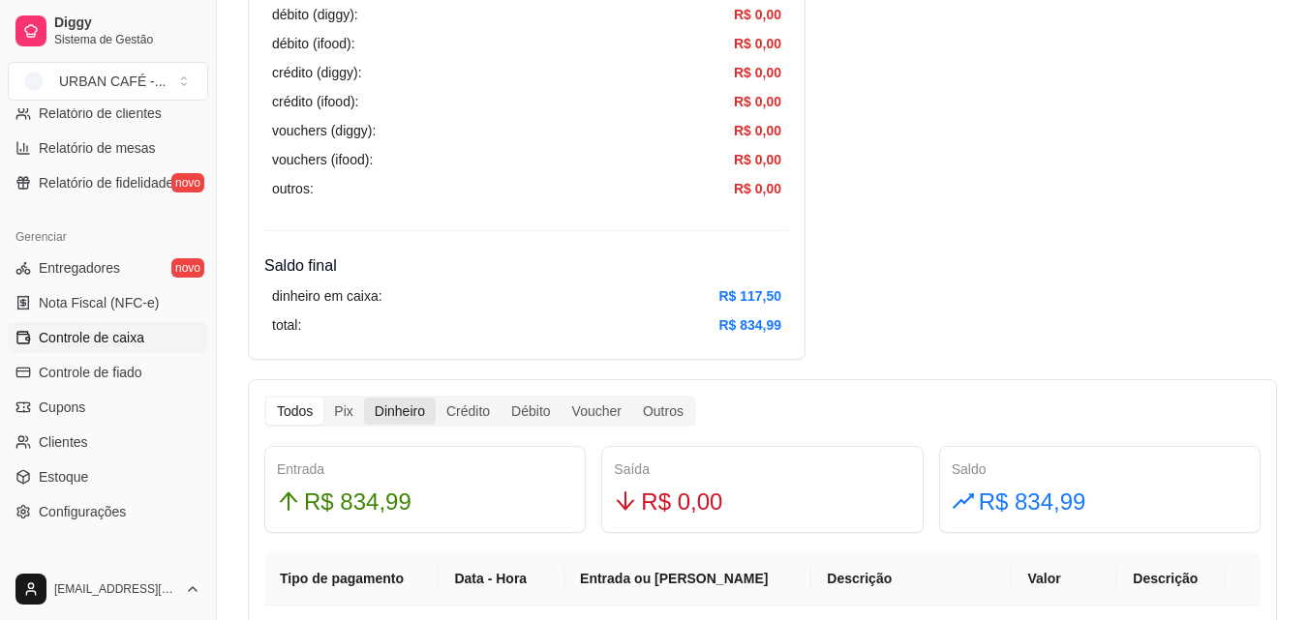
click at [394, 416] on div "Dinheiro" at bounding box center [400, 411] width 72 height 27
click at [364, 398] on input "Dinheiro" at bounding box center [364, 398] width 0 height 0
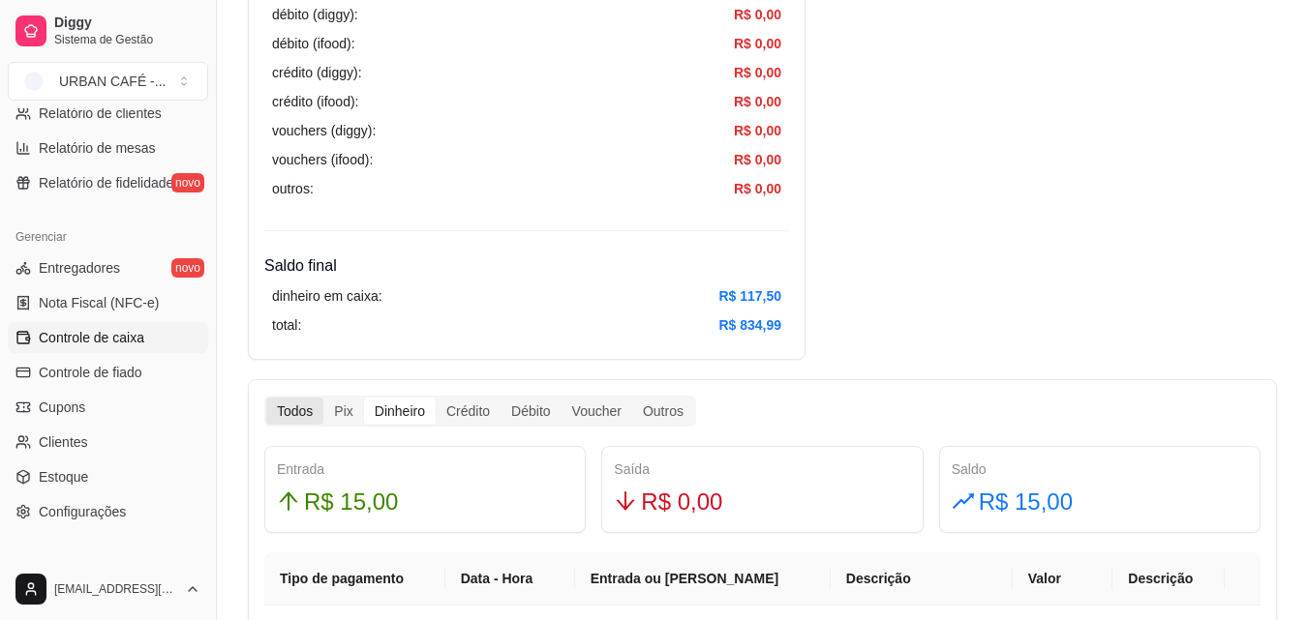
click at [286, 408] on div "Todos" at bounding box center [294, 411] width 57 height 27
click at [266, 398] on input "Todos" at bounding box center [266, 398] width 0 height 0
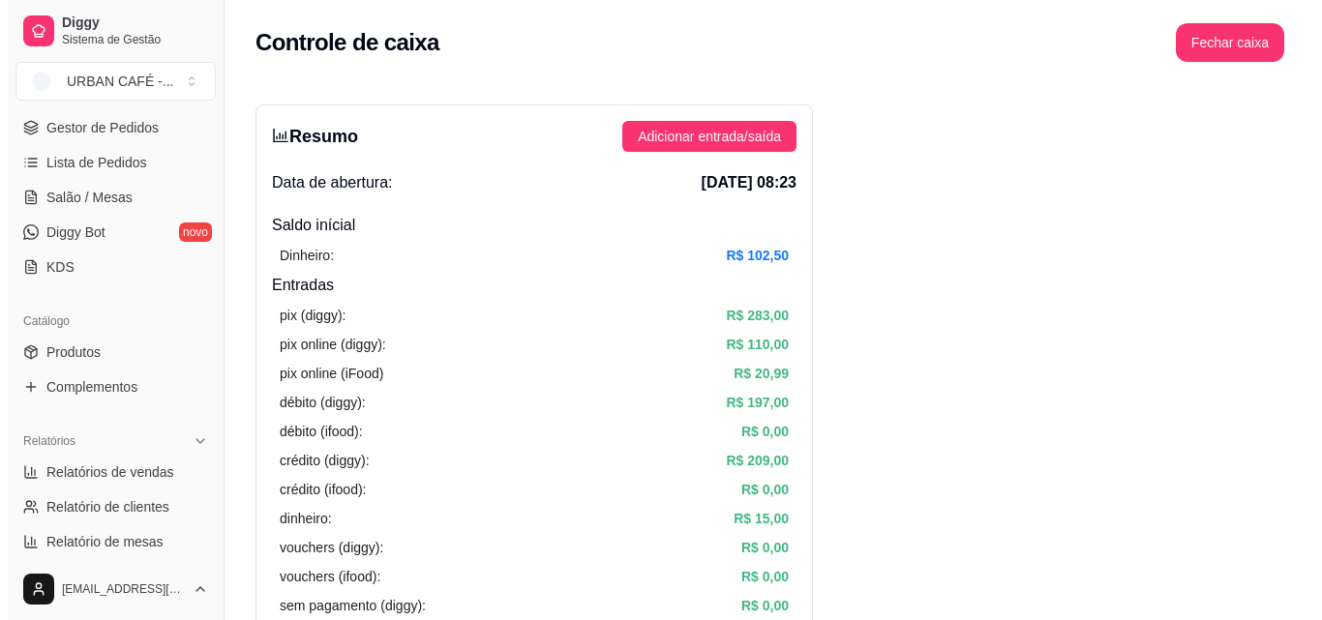
scroll to position [0, 0]
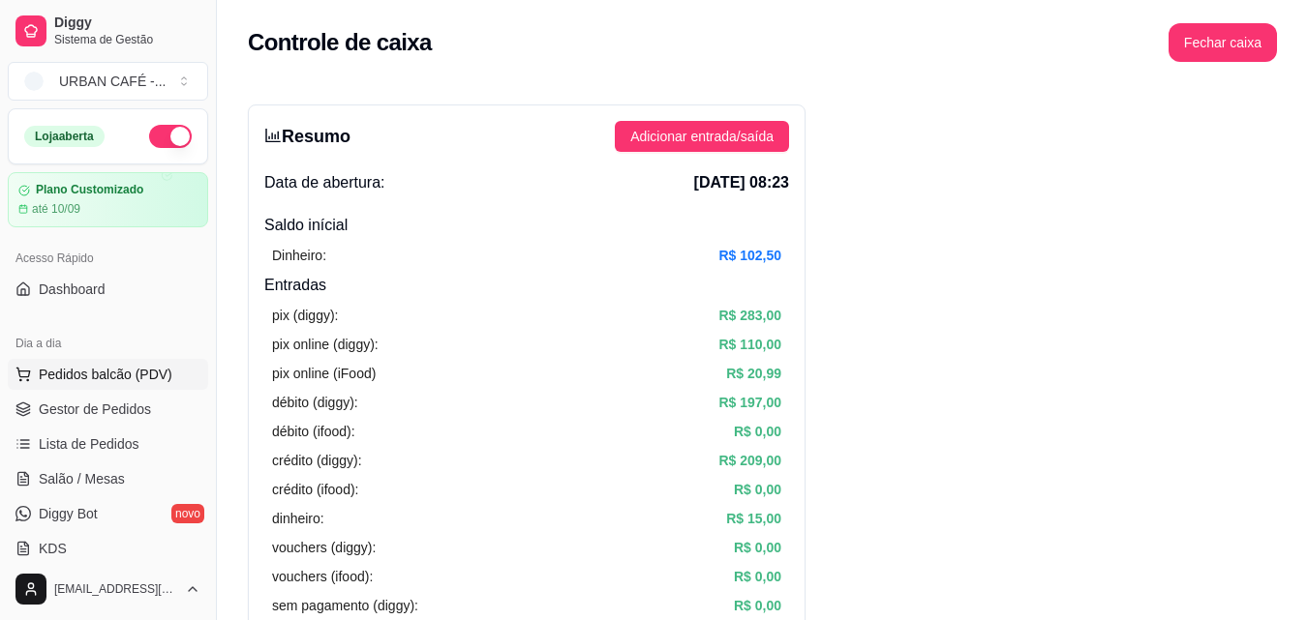
click at [104, 374] on span "Pedidos balcão (PDV)" at bounding box center [106, 374] width 134 height 19
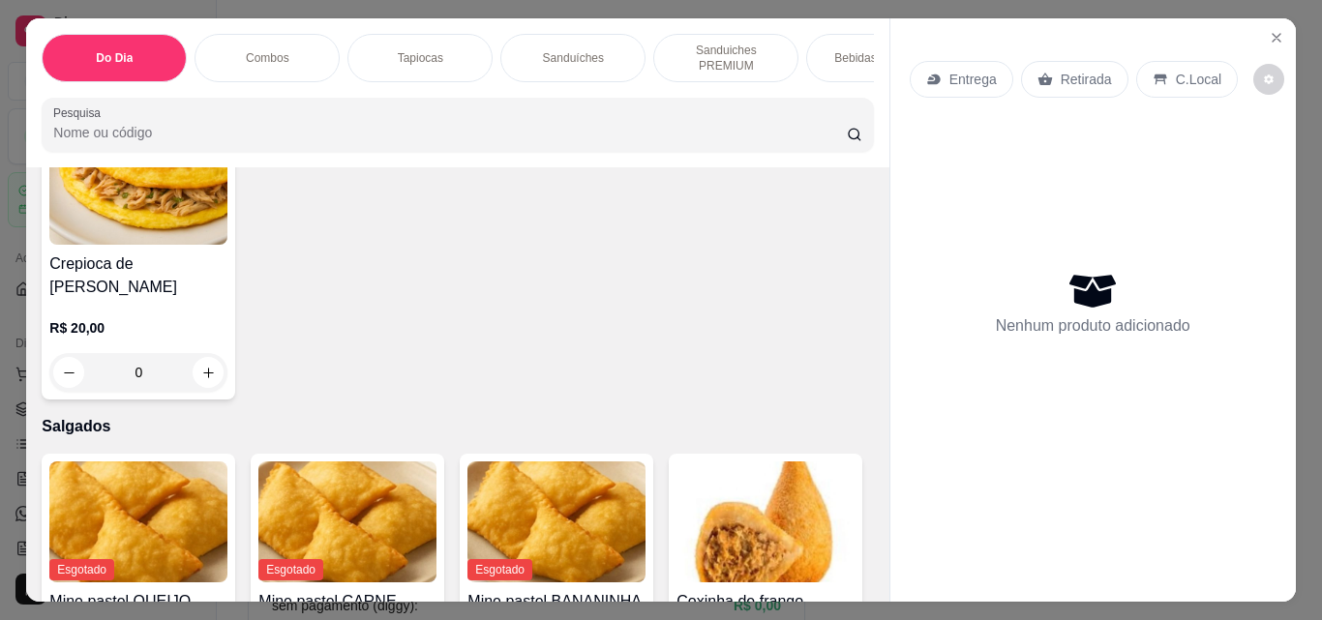
scroll to position [6205, 0]
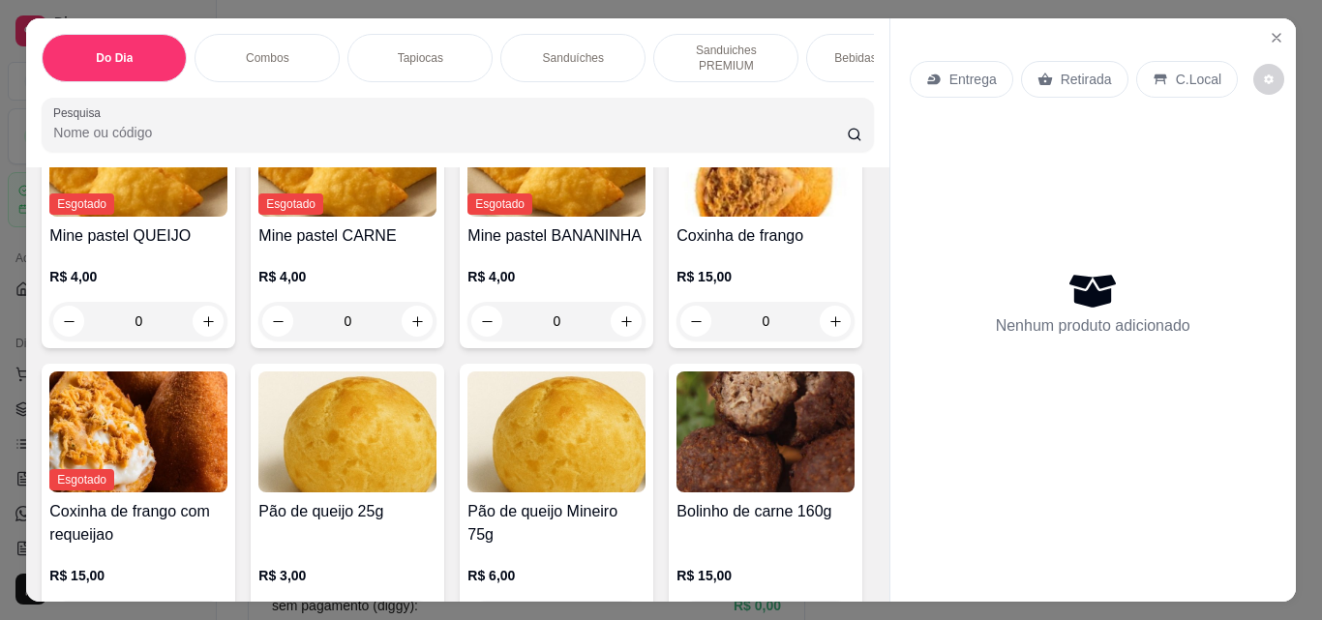
click at [856, 376] on div "Item avulso Do Dia Guaraná da Amazônia R$ 15,00 0 Açaí puro de Anorí 350ml R$ 2…" at bounding box center [457, 384] width 862 height 435
drag, startPoint x: 856, startPoint y: 376, endPoint x: 875, endPoint y: 382, distance: 20.5
click at [875, 382] on div "Item avulso Do Dia Guaraná da Amazônia R$ 15,00 0 Açaí puro de Anorí 350ml R$ 2…" at bounding box center [457, 384] width 862 height 435
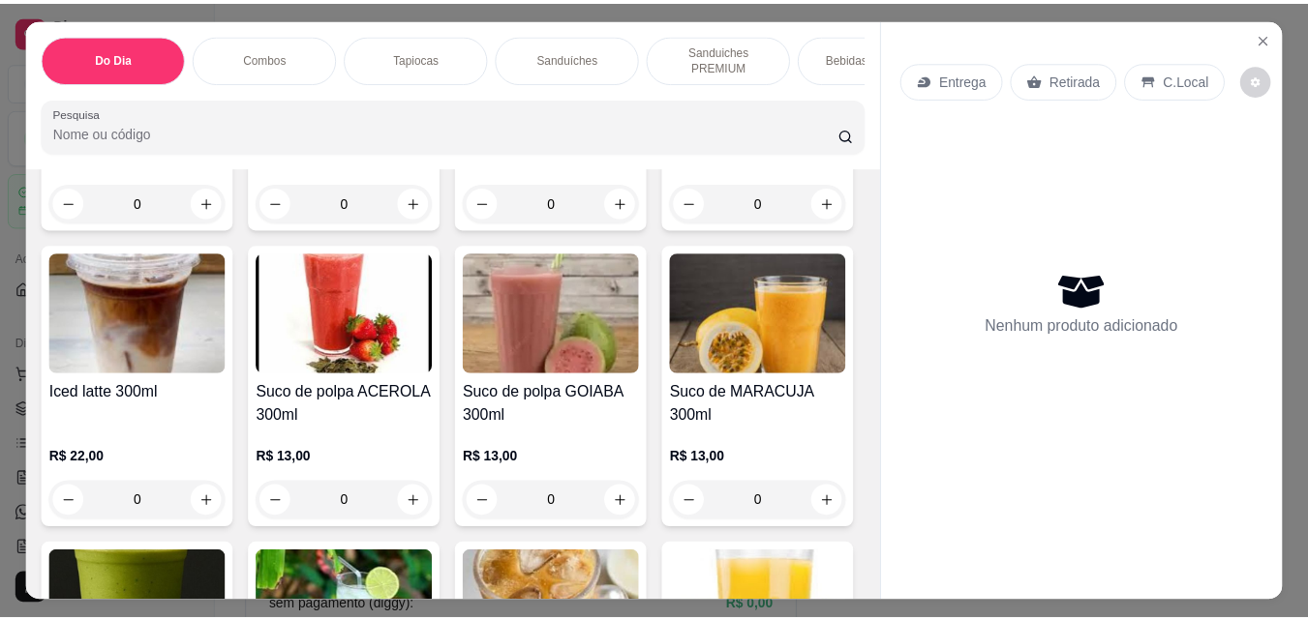
scroll to position [7763, 0]
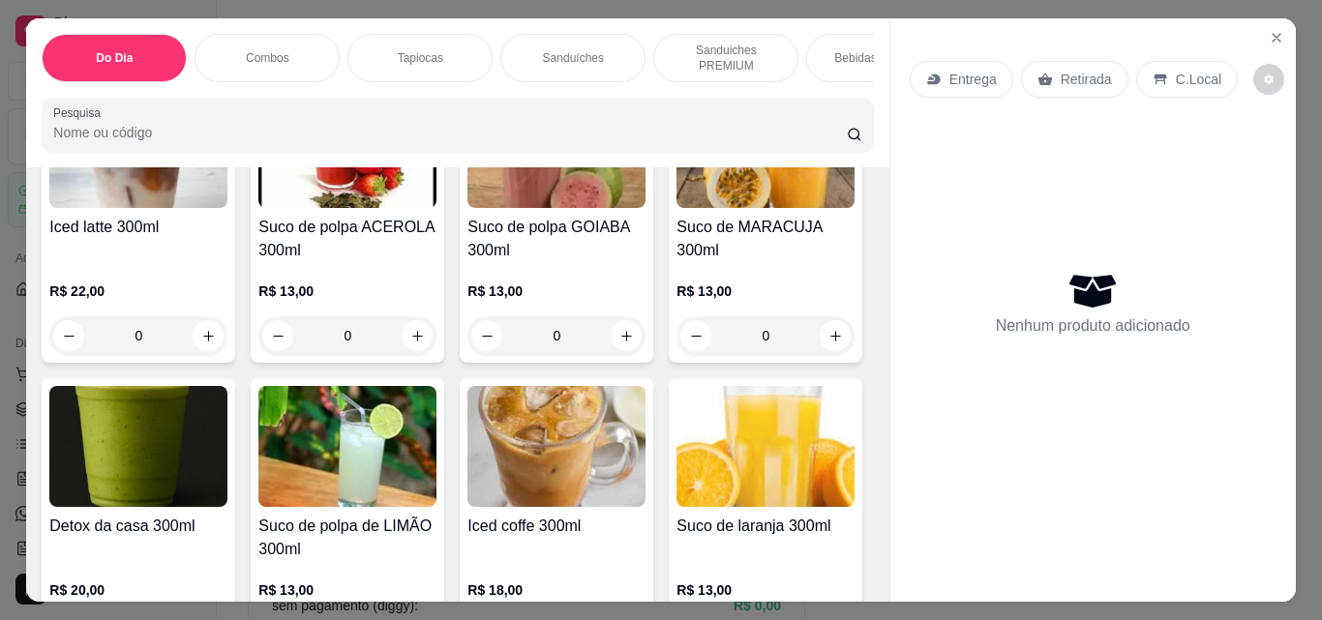
type input "1"
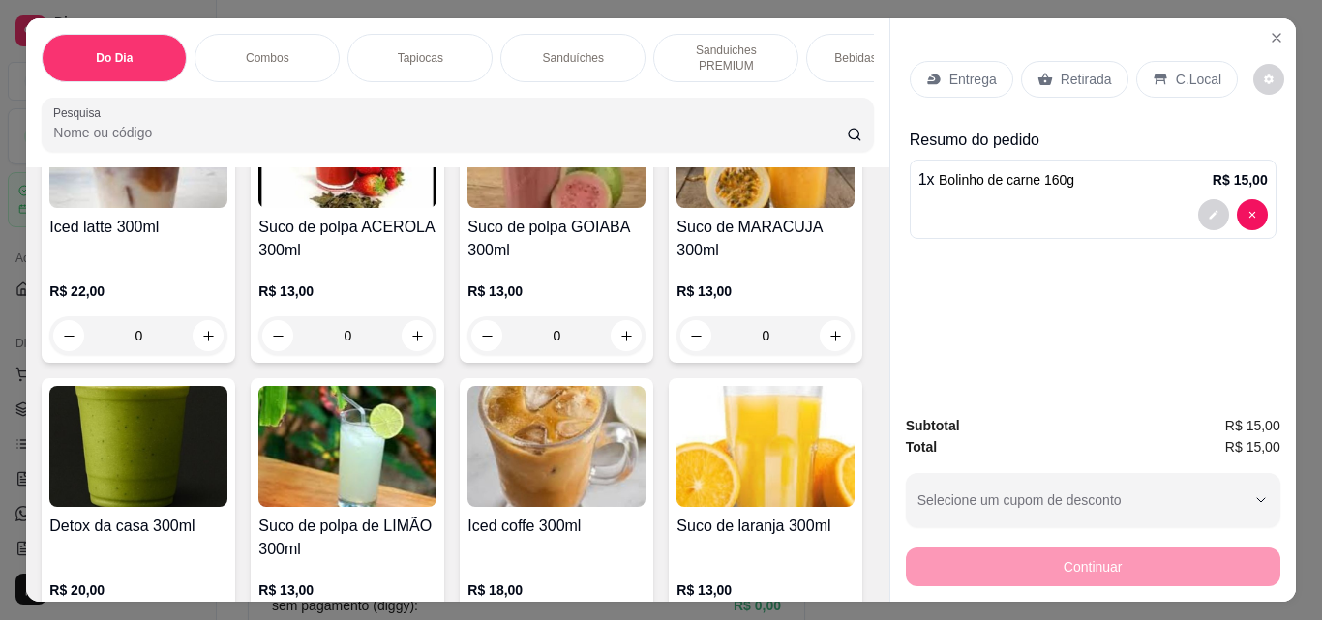
click at [1062, 71] on p "Retirada" at bounding box center [1086, 79] width 51 height 19
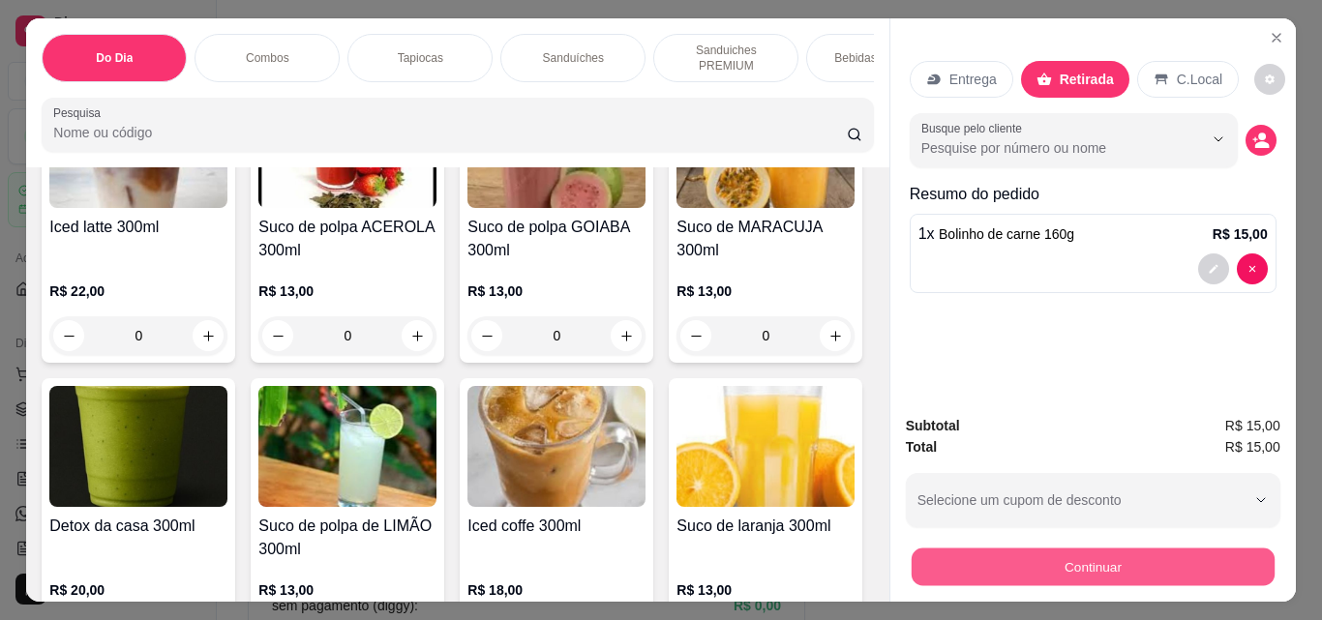
click at [997, 573] on button "Continuar" at bounding box center [1092, 567] width 363 height 38
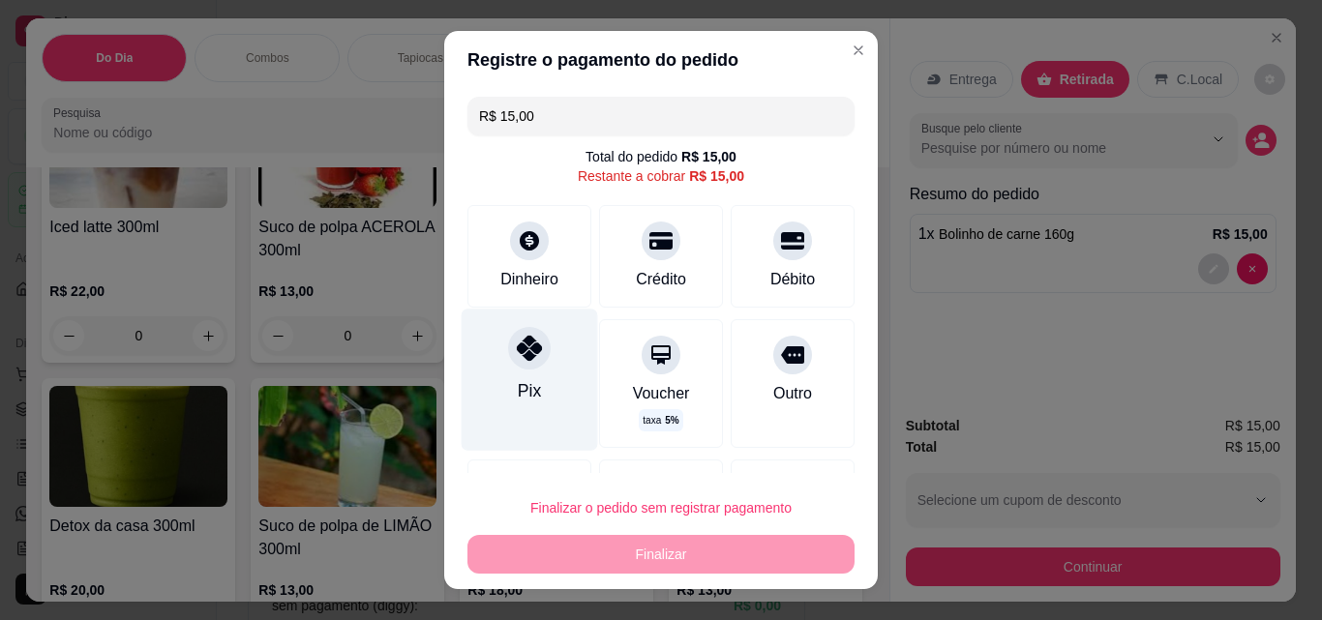
click at [533, 388] on div "Pix" at bounding box center [530, 379] width 136 height 141
type input "R$ 0,00"
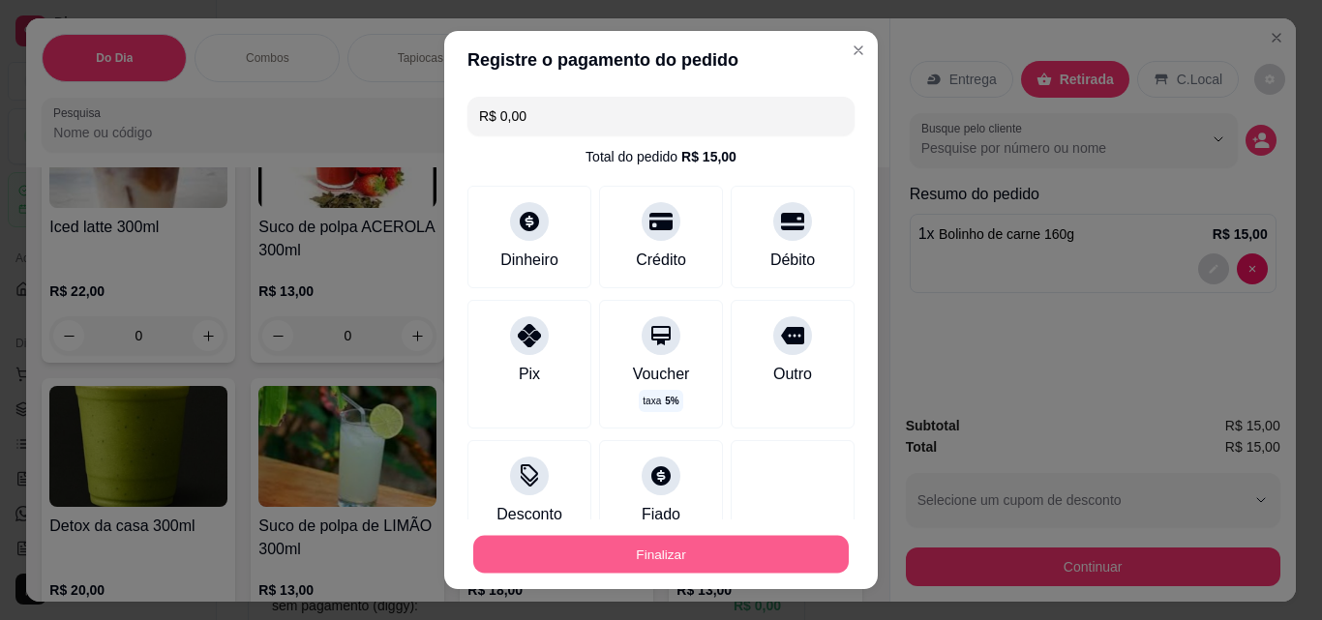
click at [643, 548] on button "Finalizar" at bounding box center [661, 555] width 376 height 38
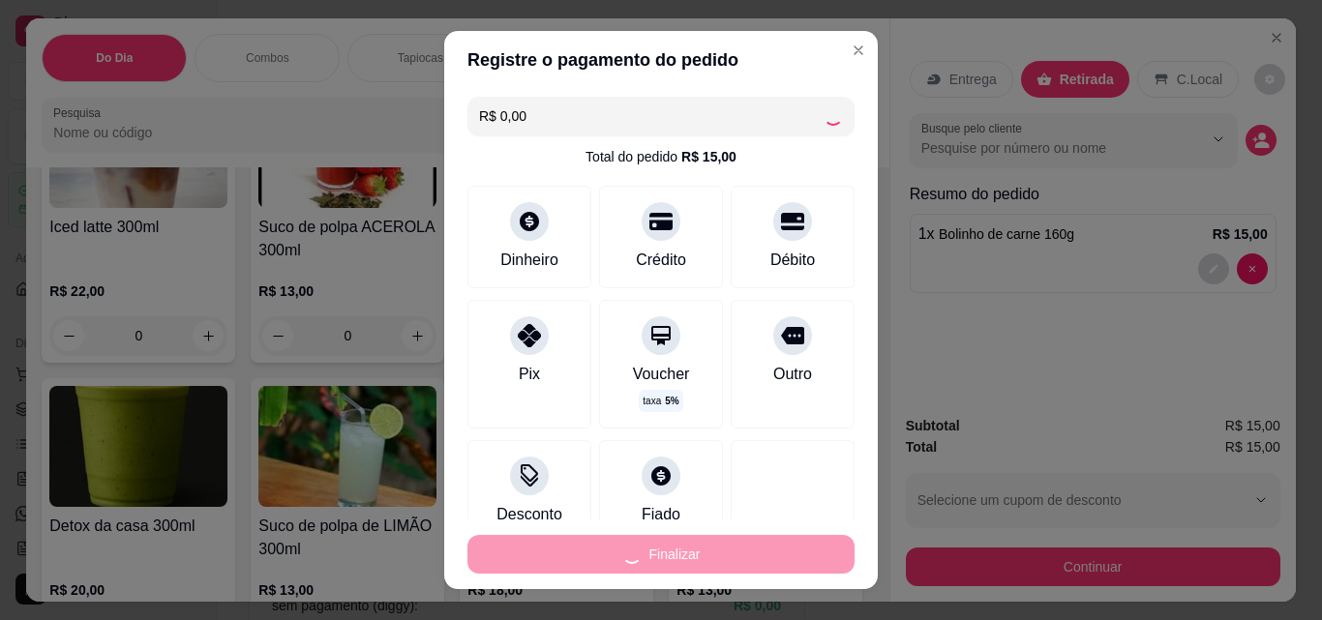
type input "0"
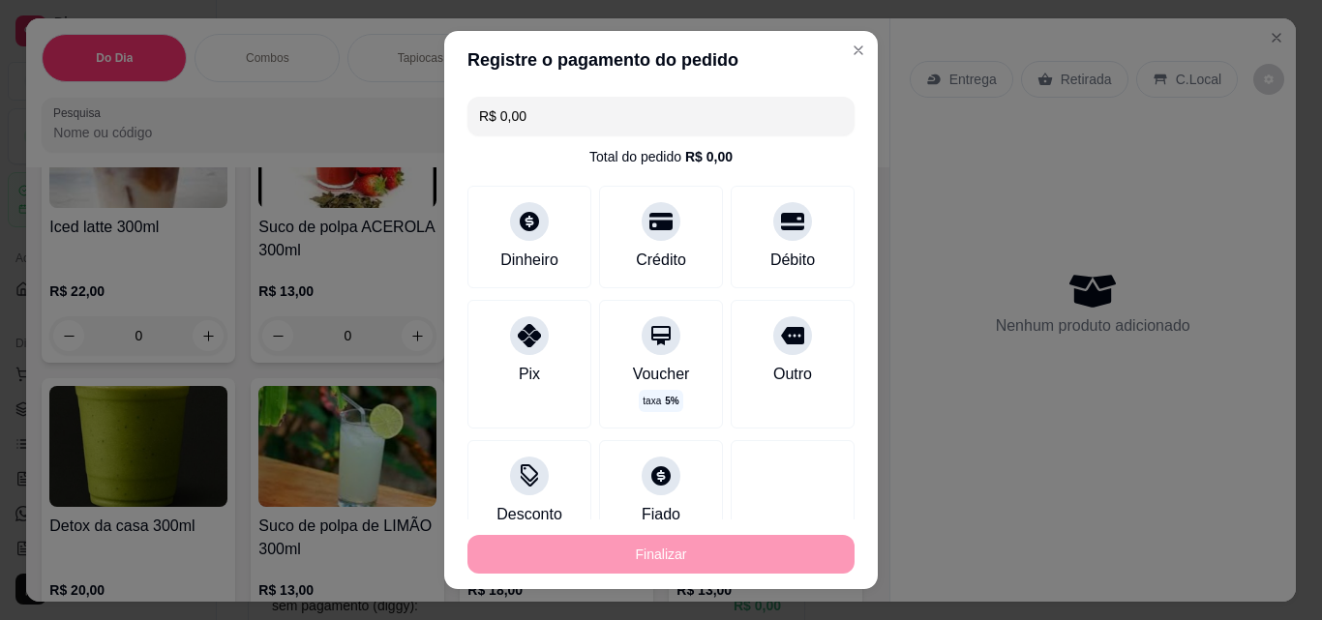
type input "-R$ 15,00"
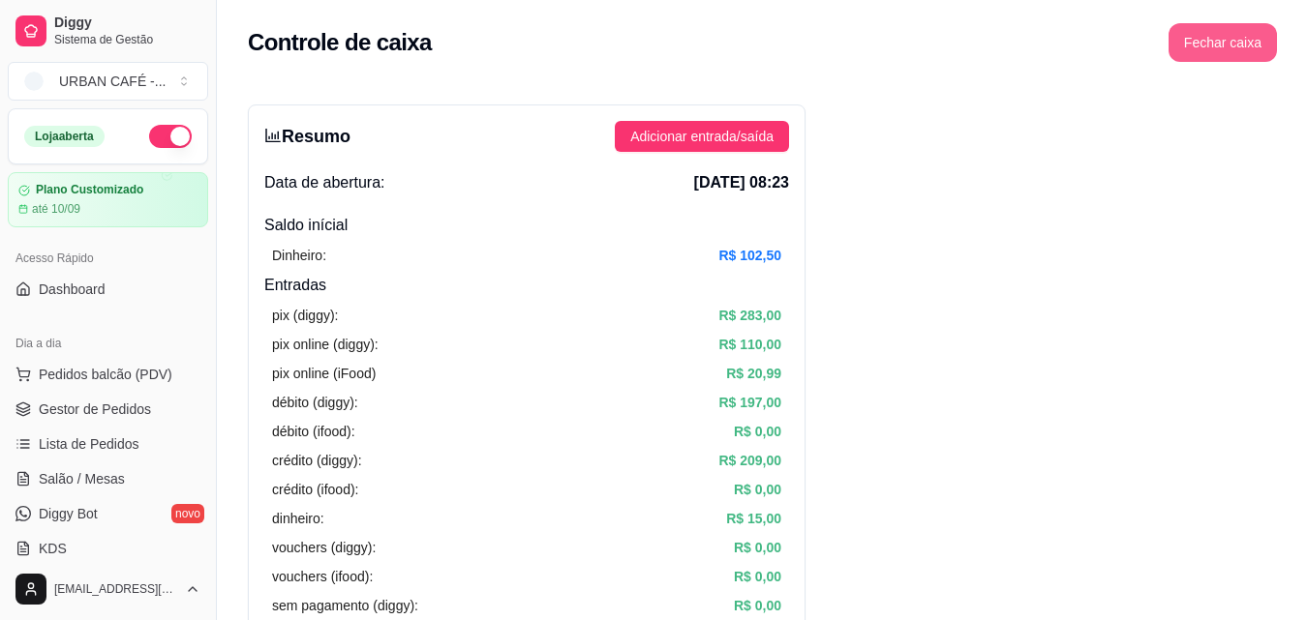
click at [1258, 44] on button "Fechar caixa" at bounding box center [1222, 42] width 108 height 39
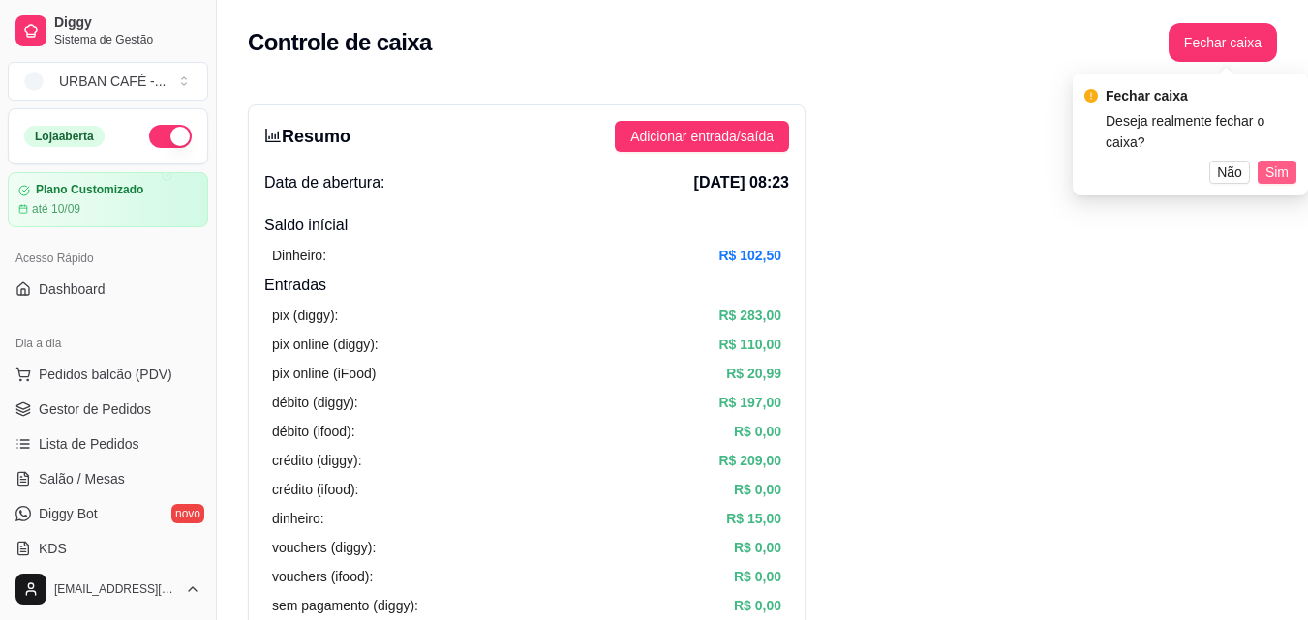
click at [1283, 162] on span "Sim" at bounding box center [1276, 172] width 23 height 21
